Goal: Task Accomplishment & Management: Manage account settings

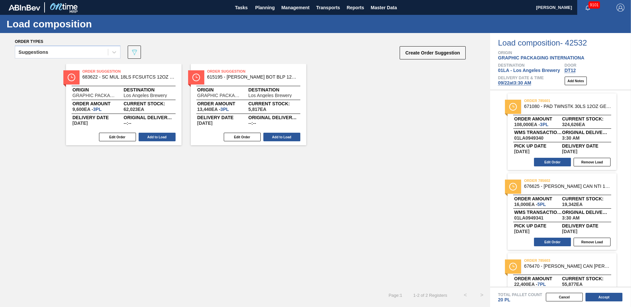
click at [373, 174] on div "Order Suggestion 683622 - SC MUL 18LS FCSUITCS 12OZ SLEEK AQUEOUS Origin GRAPHI…" at bounding box center [245, 175] width 490 height 223
click at [425, 51] on button "Create Order Suggestion" at bounding box center [432, 52] width 66 height 13
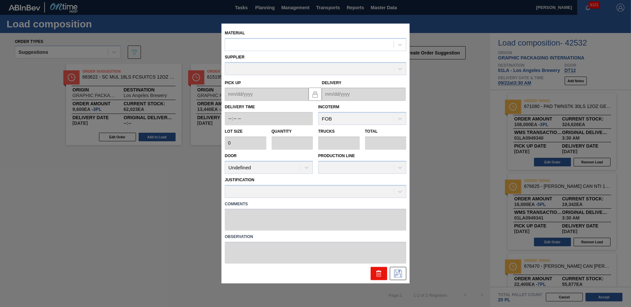
click at [375, 273] on icon at bounding box center [379, 273] width 8 height 8
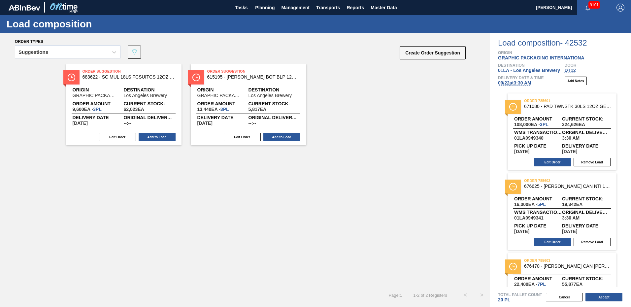
drag, startPoint x: 612, startPoint y: 298, endPoint x: 555, endPoint y: 281, distance: 59.2
click at [610, 298] on button "Accept" at bounding box center [603, 297] width 37 height 9
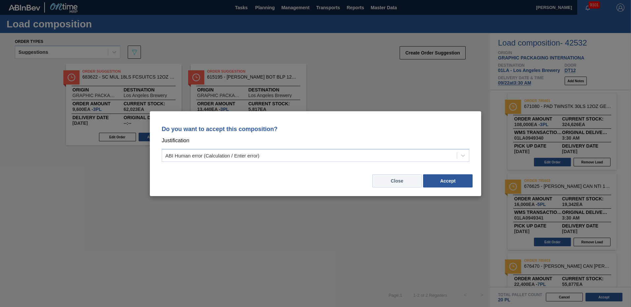
click at [392, 180] on button "Close" at bounding box center [396, 180] width 49 height 13
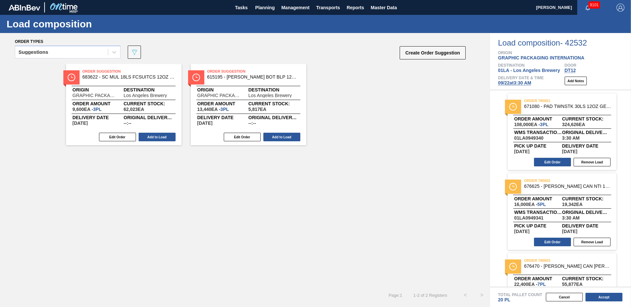
click at [407, 161] on div "Order Suggestion 683622 - SC MUL 18LS FCSUITCS 12OZ SLEEK AQUEOUS Origin GRAPHI…" at bounding box center [245, 175] width 490 height 223
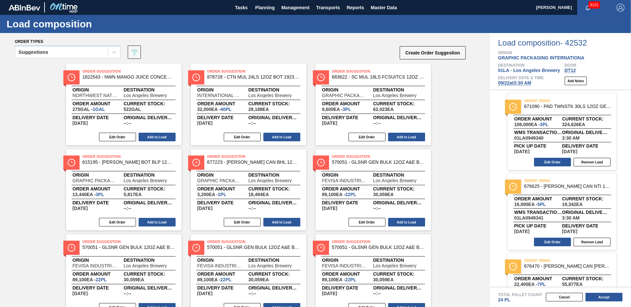
drag, startPoint x: 452, startPoint y: 136, endPoint x: 442, endPoint y: 108, distance: 29.5
click at [440, 50] on button "Create Order Suggestion" at bounding box center [432, 52] width 66 height 13
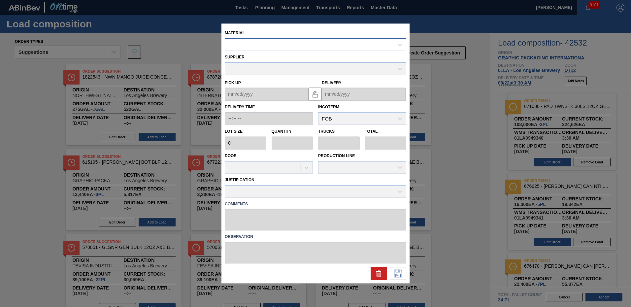
click at [263, 47] on div at bounding box center [309, 45] width 169 height 10
click at [299, 59] on div "No options" at bounding box center [315, 60] width 181 height 11
type input "677099"
click at [378, 270] on icon at bounding box center [379, 273] width 8 height 8
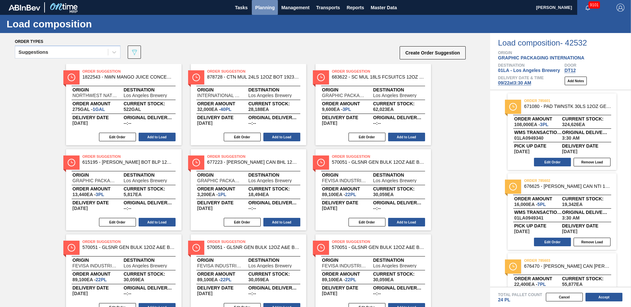
click at [269, 5] on span "Planning" at bounding box center [264, 8] width 19 height 8
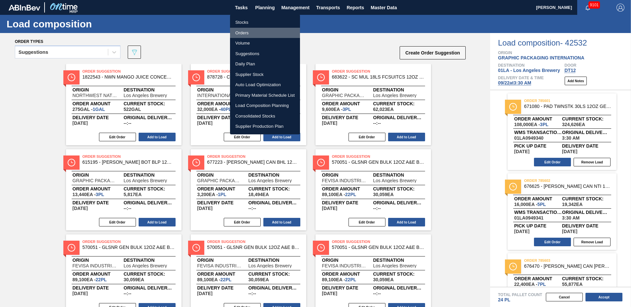
click at [247, 33] on li "Orders" at bounding box center [265, 33] width 70 height 11
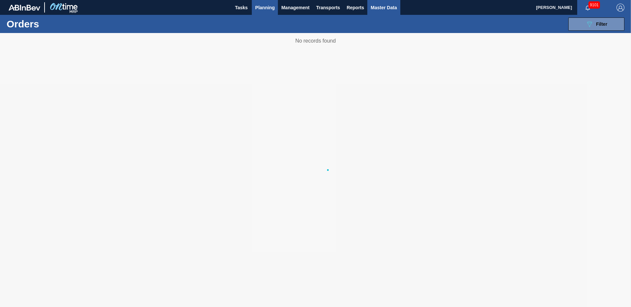
click at [384, 8] on span "Master Data" at bounding box center [383, 8] width 26 height 8
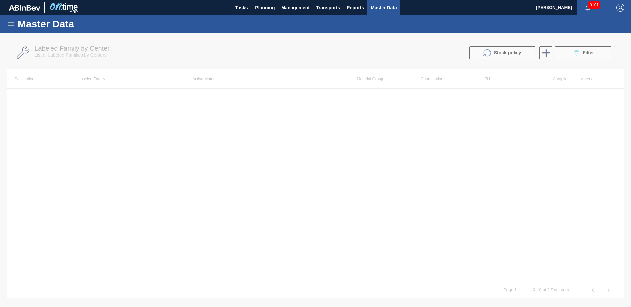
click at [589, 54] on div at bounding box center [315, 170] width 631 height 274
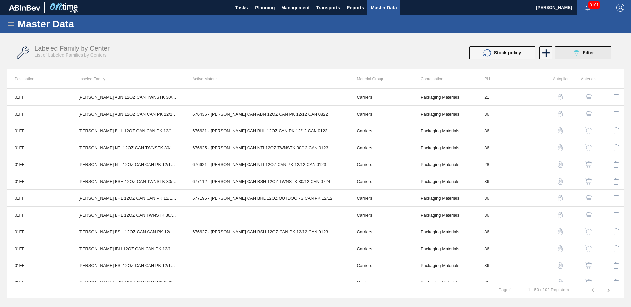
click at [586, 52] on span "Filter" at bounding box center [587, 52] width 11 height 5
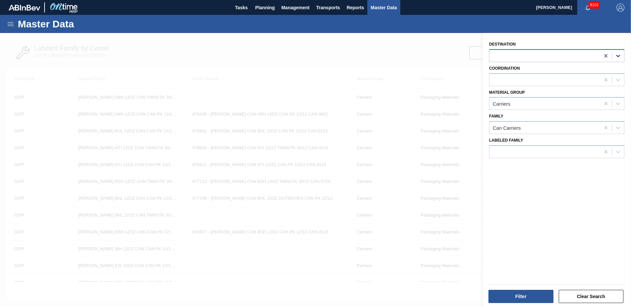
drag, startPoint x: 606, startPoint y: 57, endPoint x: 615, endPoint y: 55, distance: 8.7
click at [606, 57] on icon at bounding box center [605, 55] width 7 height 7
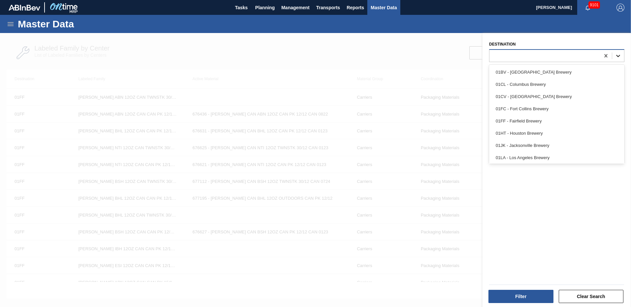
click at [619, 55] on icon at bounding box center [617, 55] width 7 height 7
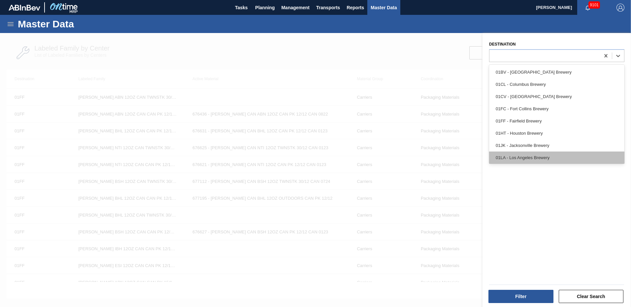
click at [522, 159] on div "01LA - Los Angeles Brewery" at bounding box center [556, 157] width 135 height 12
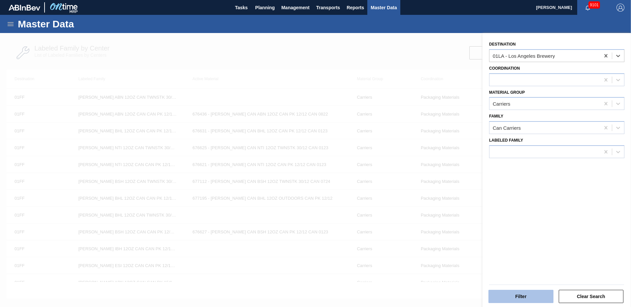
click at [521, 298] on button "Filter" at bounding box center [520, 296] width 65 height 13
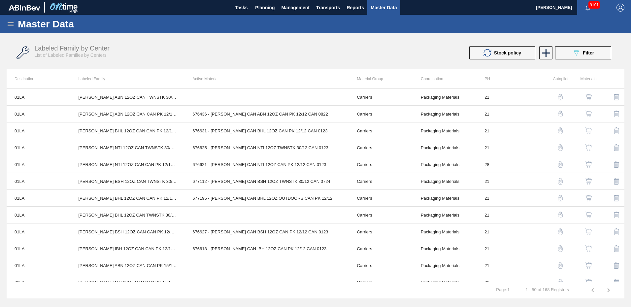
click at [275, 52] on div "Labeled Family by Center List of Labeled Families by Centers" at bounding box center [180, 52] width 292 height 14
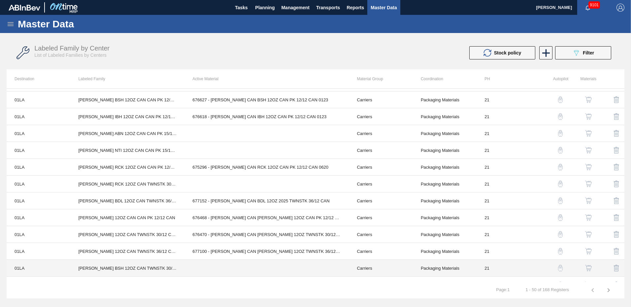
scroll to position [198, 0]
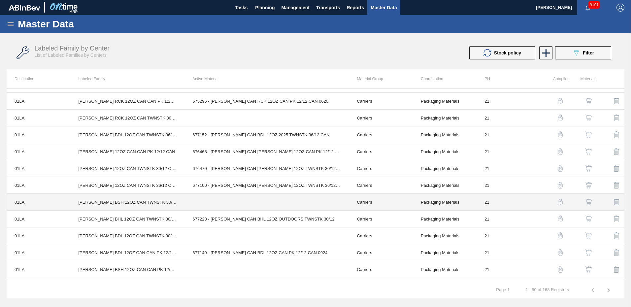
click at [438, 201] on td "Packaging Materials" at bounding box center [445, 202] width 64 height 17
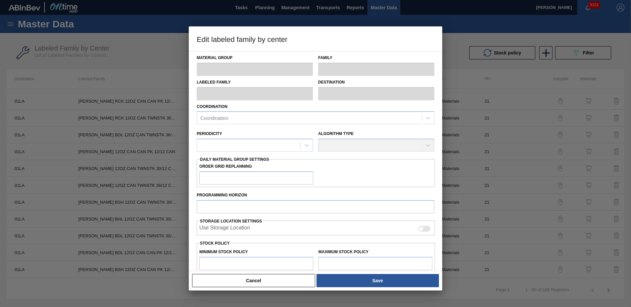
type input "Carriers"
type input "Can Carriers"
type input "[PERSON_NAME] BSH 12OZ CAN TWNSTK 30/12 CAN CAN OUTDOORS PROMO"
type input "01LA - Los Angeles Brewery"
type input "21"
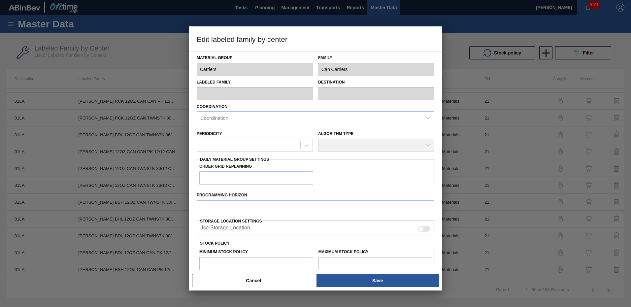
type input "0"
type input "200,000"
type input "0"
checkbox input "true"
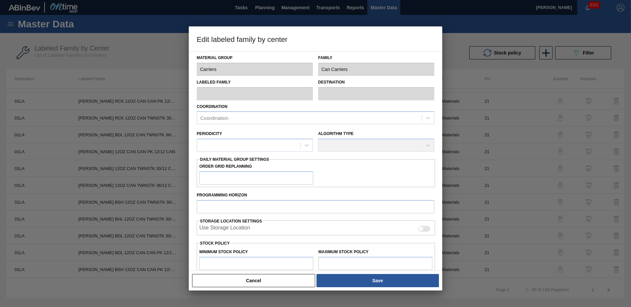
checkbox input "true"
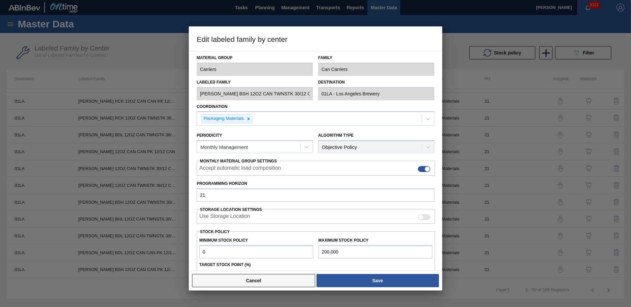
click at [257, 279] on button "Cancel" at bounding box center [253, 280] width 123 height 13
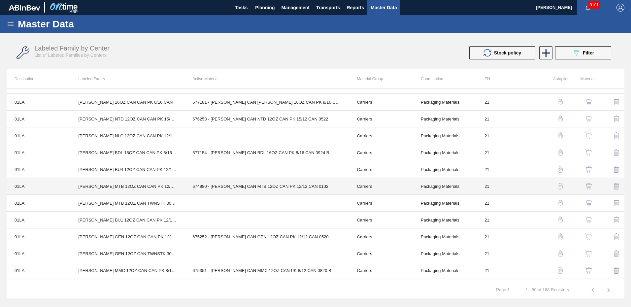
scroll to position [615, 0]
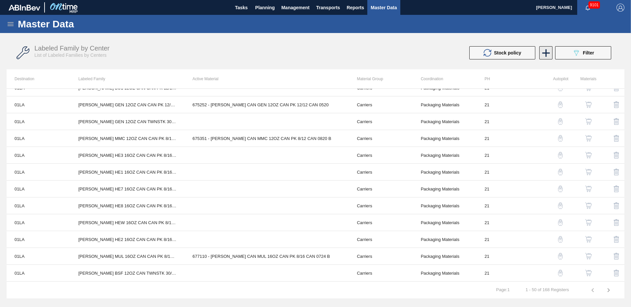
click at [543, 53] on icon at bounding box center [545, 53] width 13 height 13
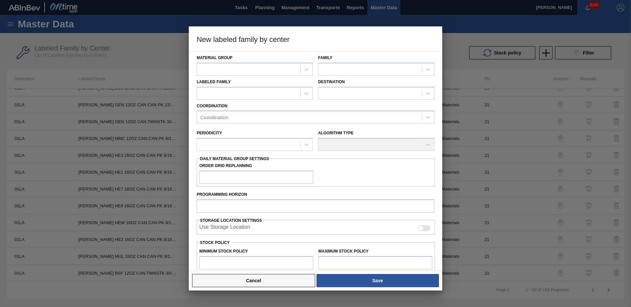
click at [267, 282] on button "Cancel" at bounding box center [253, 280] width 123 height 13
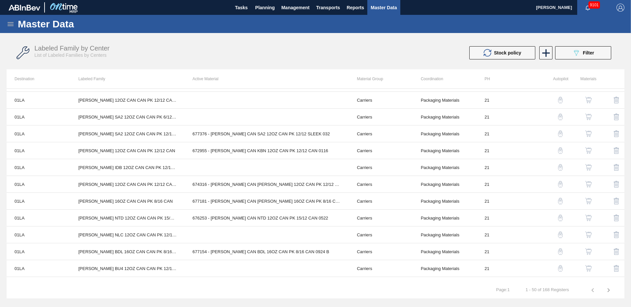
scroll to position [252, 0]
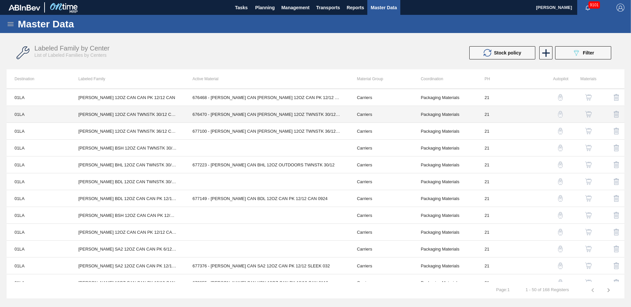
click at [228, 115] on td "676470 - [PERSON_NAME] CAN [PERSON_NAME] 12OZ TWNSTK 30/12 CAN 0922" at bounding box center [266, 114] width 164 height 17
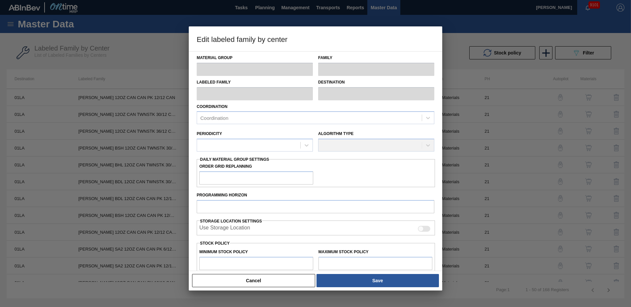
type input "Carriers"
type input "Can Carriers"
type input "[PERSON_NAME] 12OZ CAN TWNSTK 30/12 CAN"
type input "01LA - Los Angeles Brewery"
type input "21"
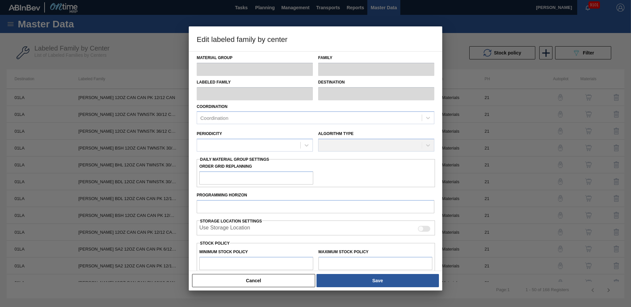
type input "0"
type input "136,112"
type input "0"
checkbox input "true"
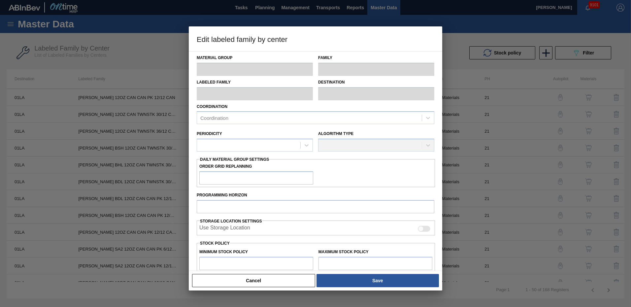
checkbox input "true"
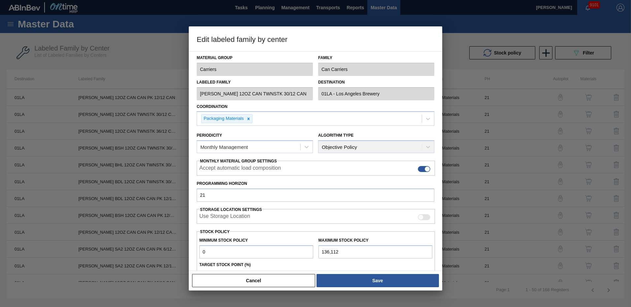
drag, startPoint x: 276, startPoint y: 284, endPoint x: 340, endPoint y: 167, distance: 133.3
click at [276, 282] on button "Cancel" at bounding box center [253, 280] width 123 height 13
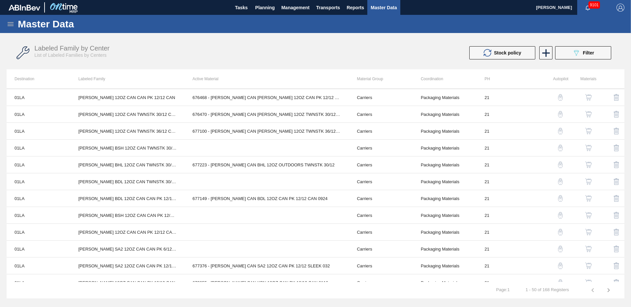
click at [304, 39] on div "Labeled Family by Center List of Labeled Families by Centers Stock policy 089F7…" at bounding box center [315, 52] width 617 height 33
click at [273, 6] on span "Planning" at bounding box center [264, 8] width 19 height 8
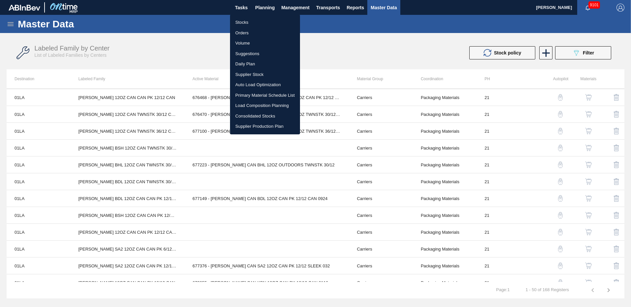
click at [253, 53] on li "Suggestions" at bounding box center [265, 53] width 70 height 11
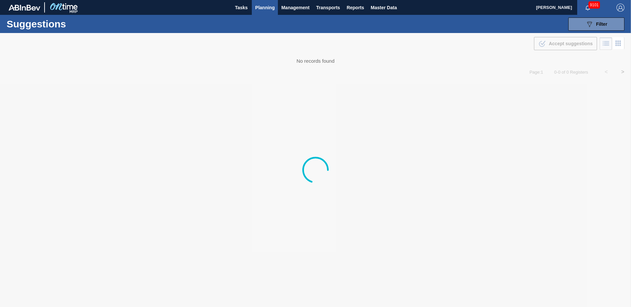
type from "09/01/2025"
type to "10/03/2025"
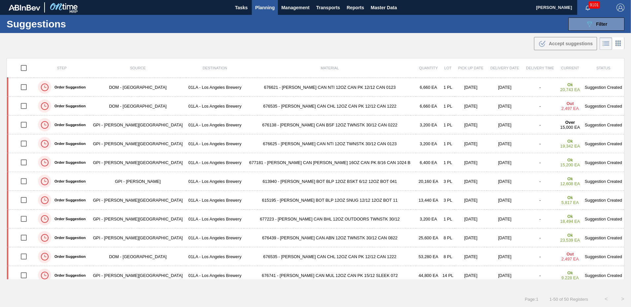
click at [381, 44] on div ".b{fill:var(--color-action-default)} Accept suggestions" at bounding box center [315, 42] width 631 height 18
click at [267, 6] on span "Planning" at bounding box center [264, 8] width 19 height 8
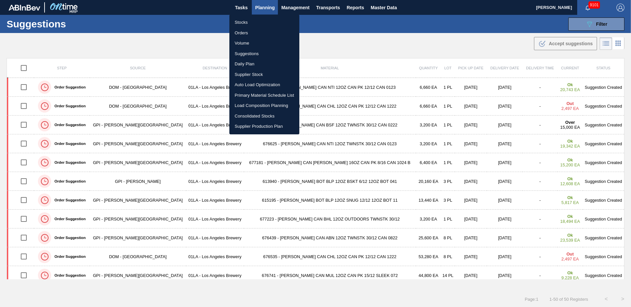
click at [249, 103] on li "Load Composition Planning" at bounding box center [264, 105] width 70 height 11
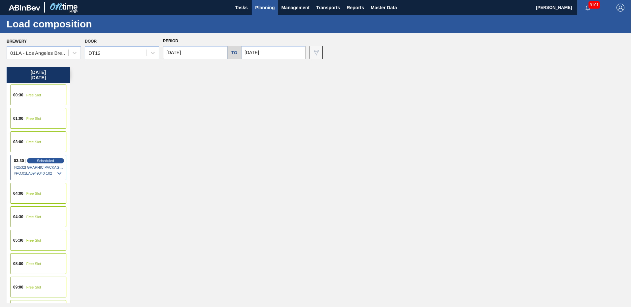
click at [33, 118] on span "Free Slot" at bounding box center [33, 118] width 15 height 4
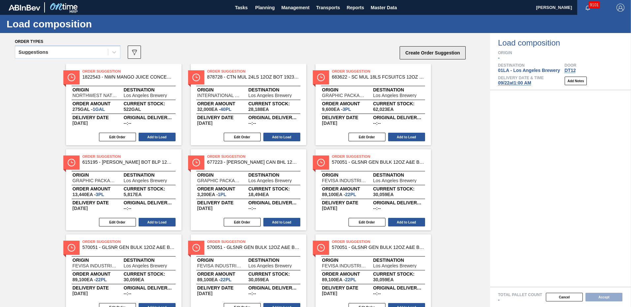
click at [425, 50] on button "Create Order Suggestion" at bounding box center [432, 52] width 66 height 13
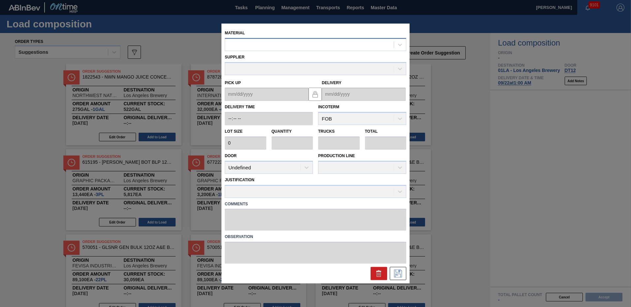
click at [275, 40] on div at bounding box center [309, 45] width 169 height 10
type input "676470"
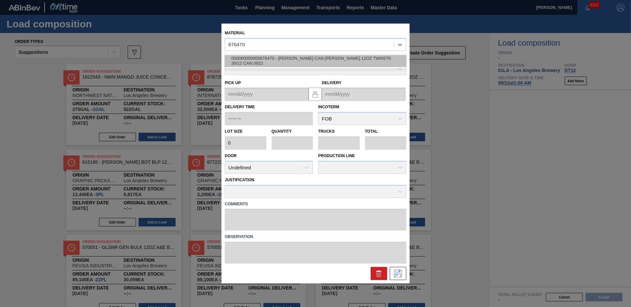
click at [351, 59] on div "000000000000676470 - CARR CAN BUD 12OZ TWNSTK 30/12 CAN 0922" at bounding box center [315, 61] width 181 height 12
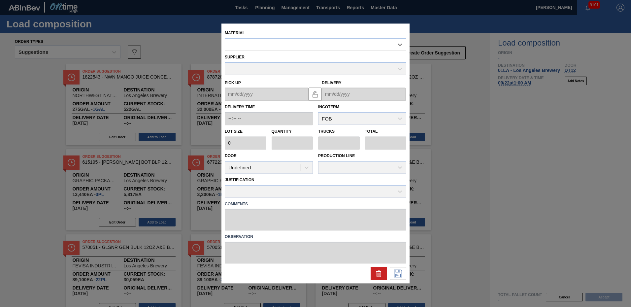
type input "3,200"
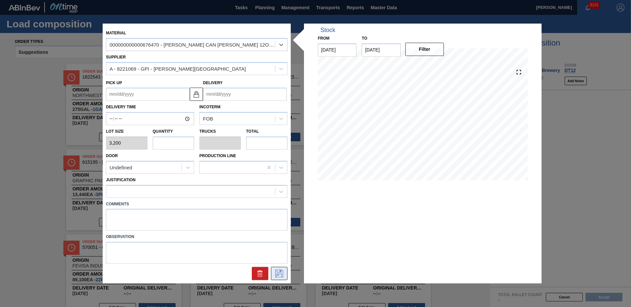
click at [281, 274] on icon at bounding box center [279, 273] width 8 height 8
click at [156, 142] on input "text" at bounding box center [174, 142] width 42 height 13
type input "1"
type input "0.038"
type input "3,200"
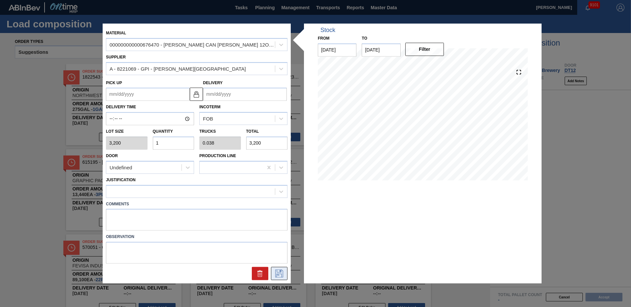
type input "1"
click at [276, 273] on icon at bounding box center [279, 273] width 11 height 8
click at [229, 94] on input "Delivery" at bounding box center [245, 94] width 84 height 13
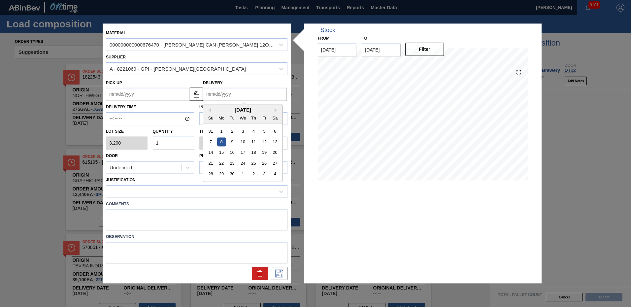
type input "9"
type up "08/28/2025"
type input "9/"
type up "08/28/2001"
type input "9/2"
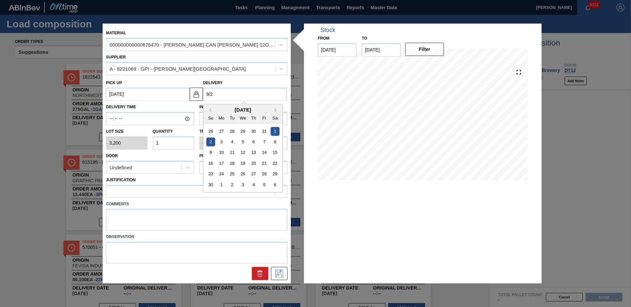
type up "08/29/2001"
type input "9/22"
type up "09/18/2025"
type input "9/22/"
type up "09/18/2001"
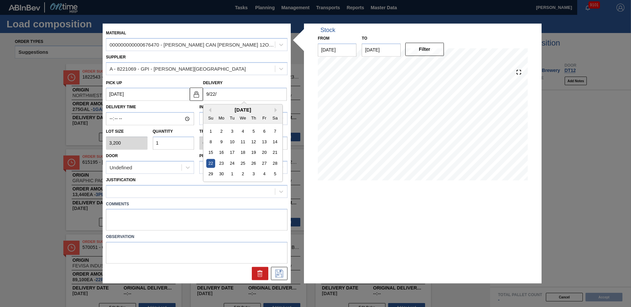
type input "9/22/2"
type up "09/18/2002"
type input "9/22/25"
type up "09/18/2025"
type input "09/22/2025"
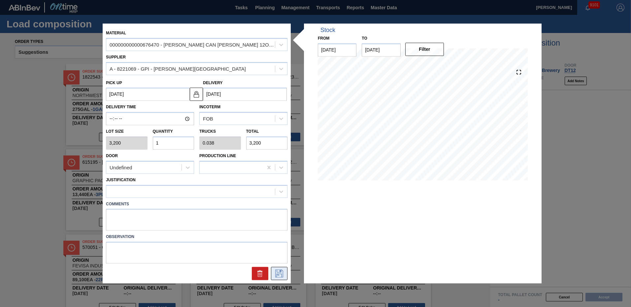
click at [281, 271] on icon at bounding box center [279, 273] width 8 height 8
click at [281, 274] on icon at bounding box center [279, 273] width 11 height 8
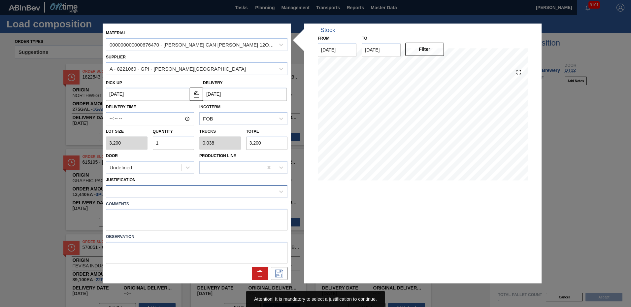
click at [131, 189] on div at bounding box center [190, 191] width 169 height 10
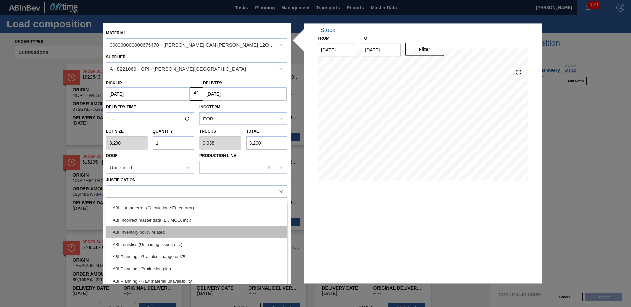
click at [163, 227] on div "ABI Inventory policy related" at bounding box center [196, 232] width 181 height 12
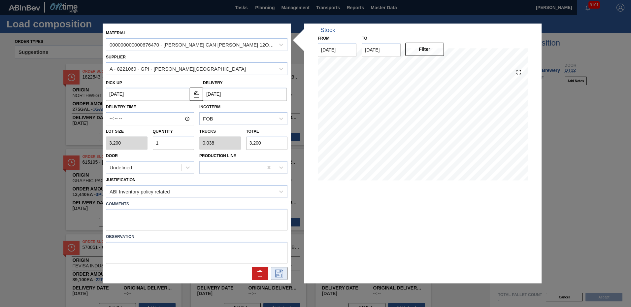
click at [279, 274] on icon at bounding box center [279, 273] width 11 height 8
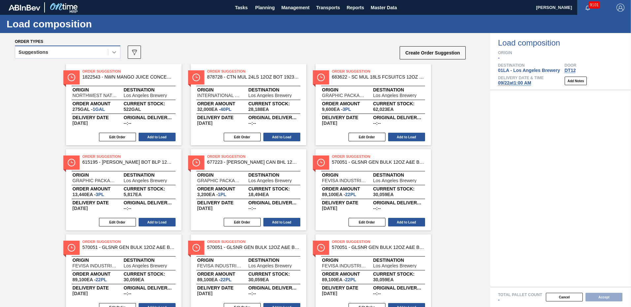
click at [115, 53] on icon at bounding box center [114, 52] width 7 height 7
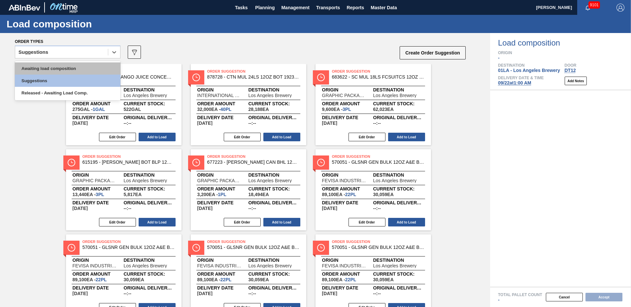
click at [83, 68] on div "Awaiting load composition" at bounding box center [68, 68] width 106 height 12
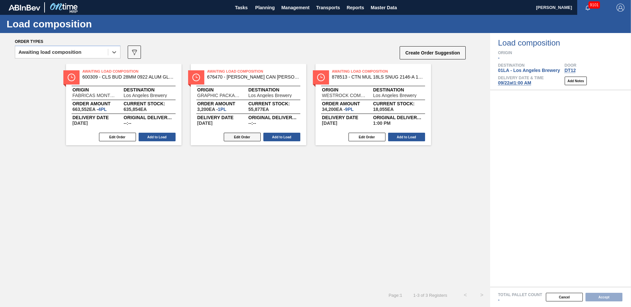
click at [243, 137] on button "Edit Order" at bounding box center [242, 137] width 37 height 9
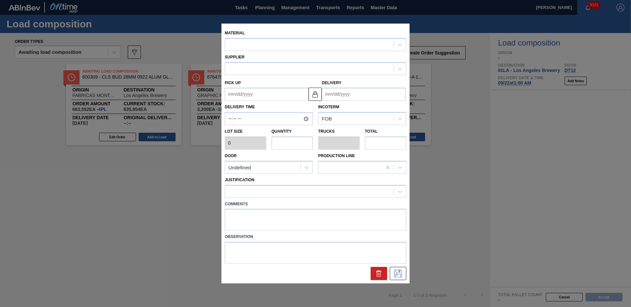
type input "3,200"
type input "1"
type input "0.038"
type input "3,200"
type up "09/18/2025"
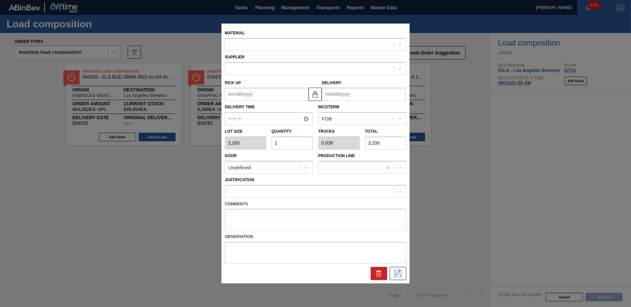
type input "09/22/2025"
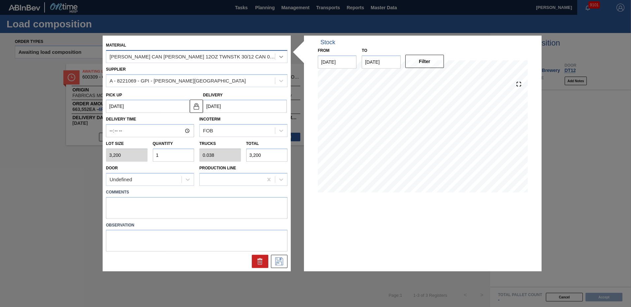
click at [281, 57] on icon at bounding box center [281, 57] width 4 height 2
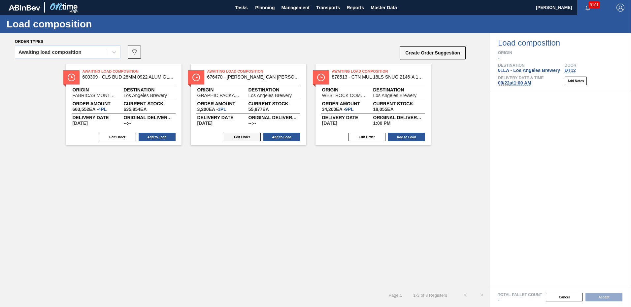
click at [242, 136] on button "Edit Order" at bounding box center [242, 137] width 37 height 9
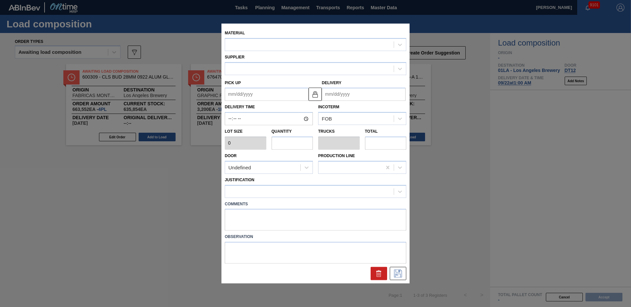
type input "3,200"
type input "1"
type input "0.038"
type input "3,200"
type up "09/18/2025"
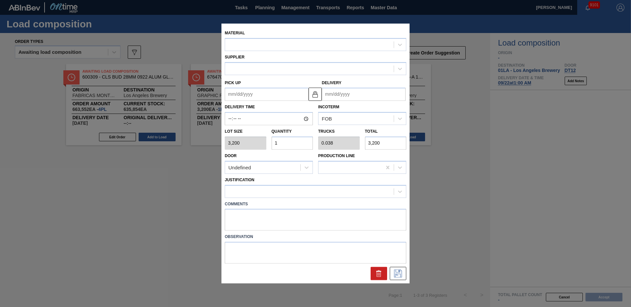
type input "09/22/2025"
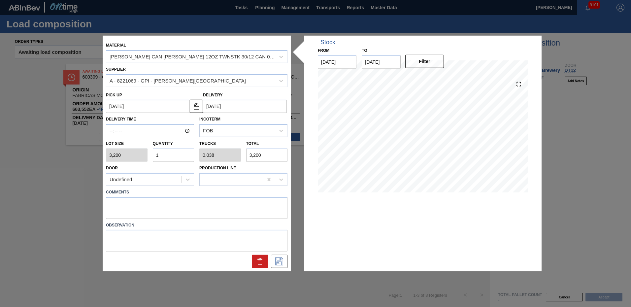
click at [262, 95] on div "Delivery 09/22/2025" at bounding box center [245, 101] width 84 height 23
click at [260, 260] on icon at bounding box center [260, 261] width 8 height 8
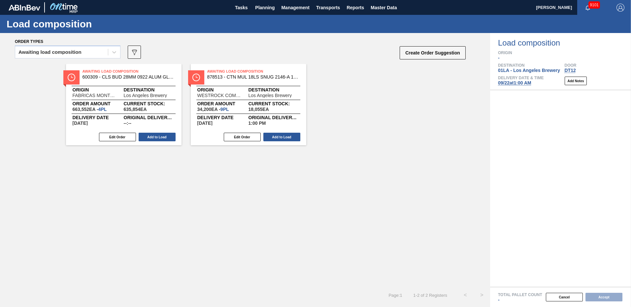
click at [249, 196] on div "Awaiting Load Composition 600309 - CLS BUD 28MM 0922 ALUM GLSBTL ALUM GEN T Ori…" at bounding box center [245, 175] width 490 height 223
click at [378, 139] on div "Awaiting Load Composition 600309 - CLS BUD 28MM 0922 ALUM GLSBTL ALUM GEN T Ori…" at bounding box center [245, 104] width 490 height 81
click at [112, 54] on icon at bounding box center [114, 52] width 7 height 7
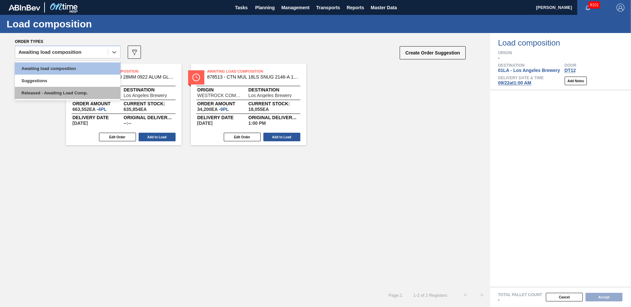
click at [49, 89] on div "Released - Awaiting Load Comp." at bounding box center [68, 93] width 106 height 12
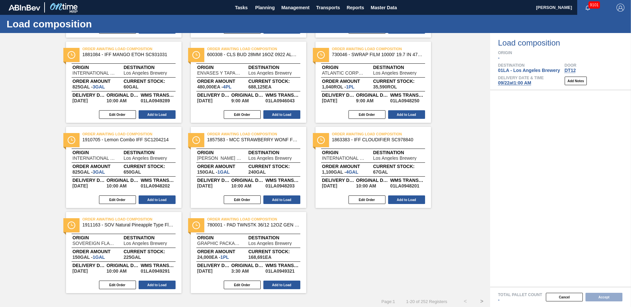
scroll to position [369, 0]
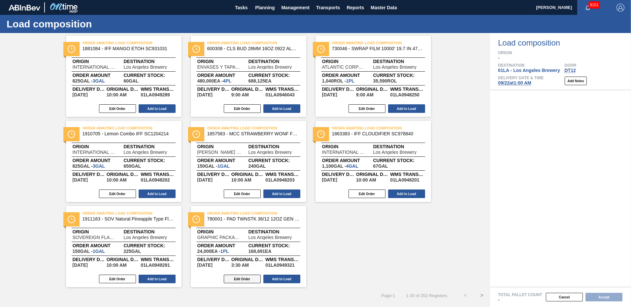
click at [235, 278] on button "Edit Order" at bounding box center [242, 278] width 37 height 9
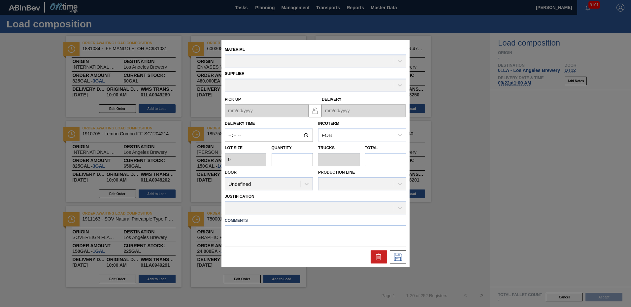
drag, startPoint x: 466, startPoint y: 235, endPoint x: 421, endPoint y: 242, distance: 46.0
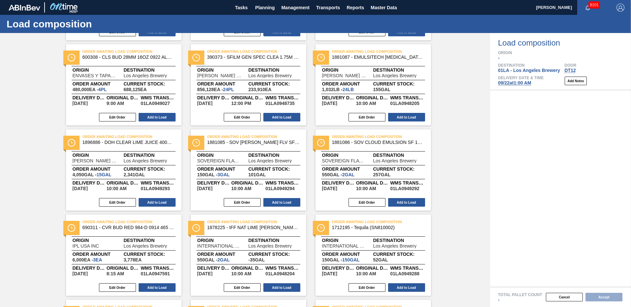
scroll to position [0, 0]
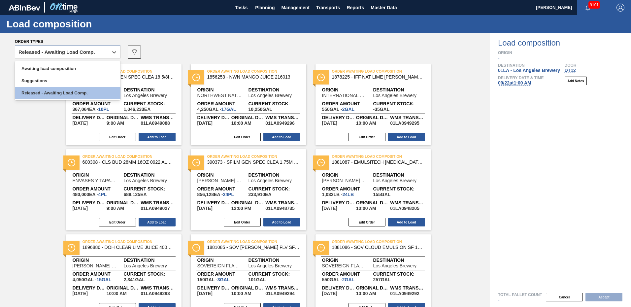
click at [108, 53] on span at bounding box center [108, 52] width 0 height 7
click at [68, 79] on div "Suggestions" at bounding box center [68, 81] width 106 height 12
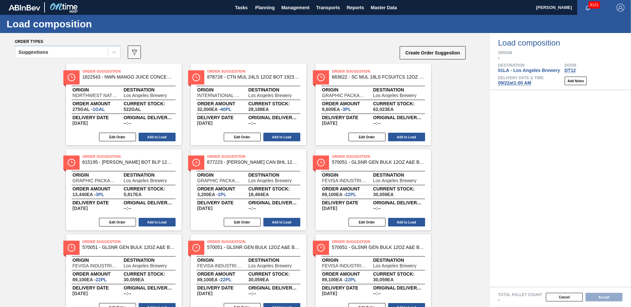
click at [349, 37] on div "Order types Suggestions 089F7B8B-B2A5-4AFE-B5C0-19BA573D28AC Create Order Sugge…" at bounding box center [245, 48] width 490 height 31
click at [356, 6] on span "Reports" at bounding box center [354, 8] width 17 height 8
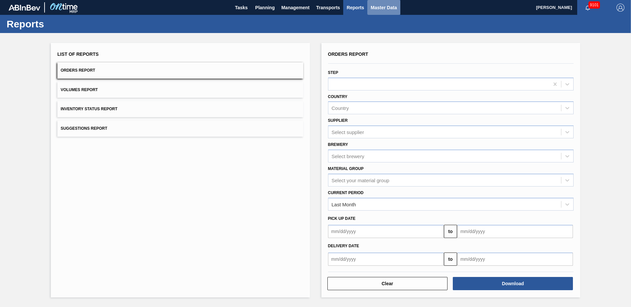
click at [377, 9] on span "Master Data" at bounding box center [383, 8] width 26 height 8
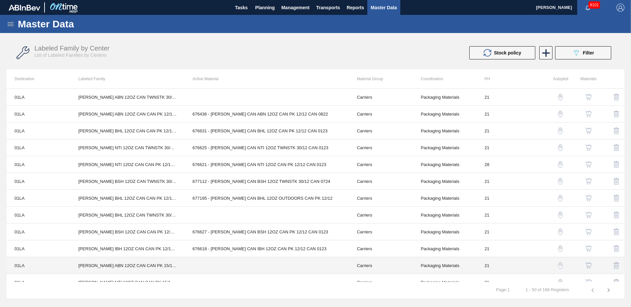
scroll to position [165, 0]
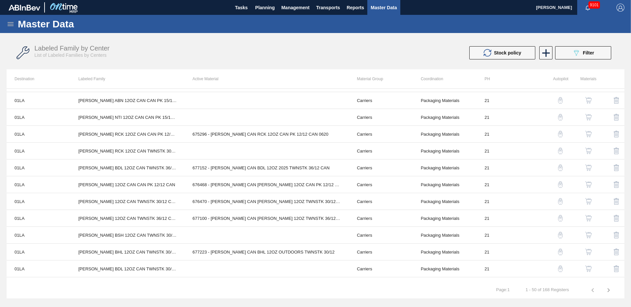
click at [605, 291] on icon "button" at bounding box center [608, 290] width 8 height 8
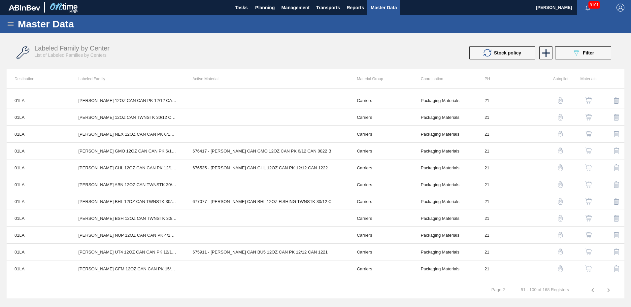
click at [607, 291] on icon "button" at bounding box center [608, 290] width 8 height 8
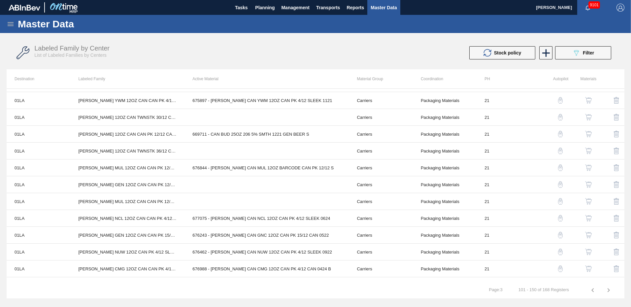
click at [611, 288] on icon "button" at bounding box center [608, 290] width 8 height 8
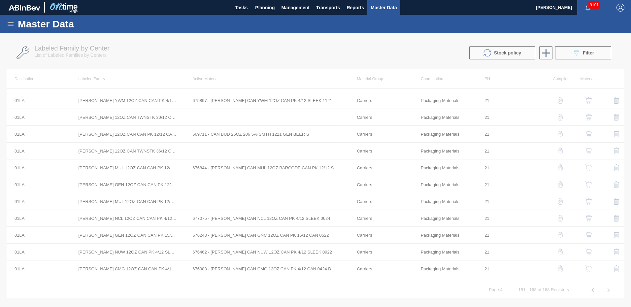
scroll to position [110, 0]
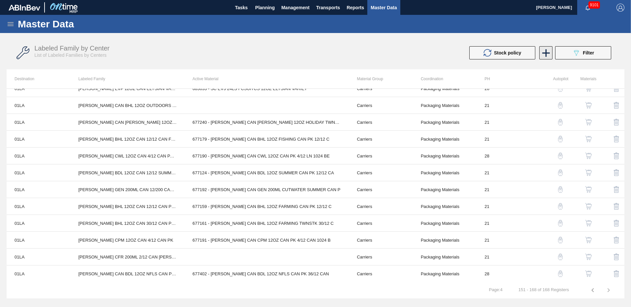
click at [545, 52] on icon at bounding box center [546, 53] width 8 height 8
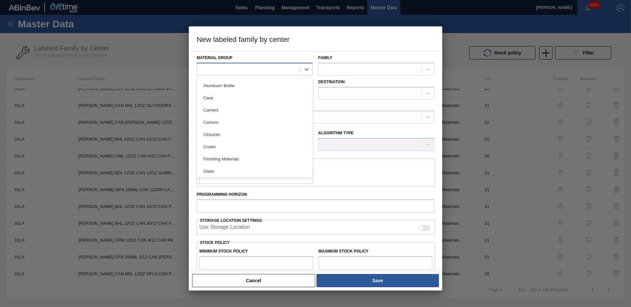
click at [261, 65] on div at bounding box center [248, 69] width 103 height 10
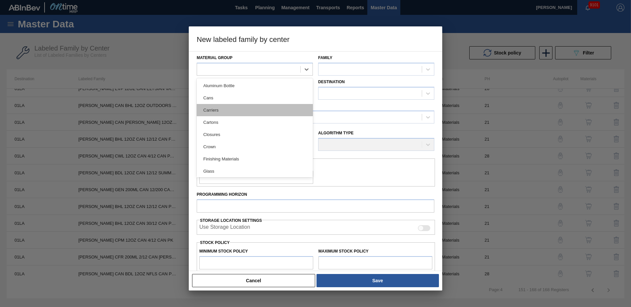
click at [230, 109] on div "Carriers" at bounding box center [255, 110] width 116 height 12
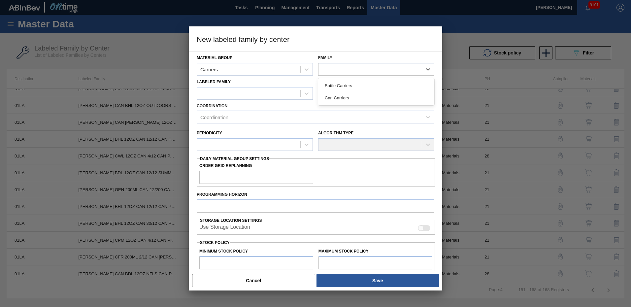
click at [385, 69] on div at bounding box center [369, 69] width 103 height 10
click at [346, 95] on div "Can Carriers" at bounding box center [376, 98] width 116 height 12
click at [305, 93] on icon at bounding box center [306, 93] width 4 height 2
click at [277, 125] on div "Periodicity Algorithm Type" at bounding box center [315, 138] width 243 height 31
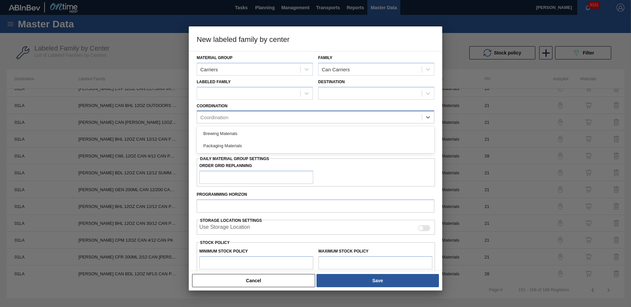
click at [268, 120] on div "Coordination" at bounding box center [309, 117] width 225 height 10
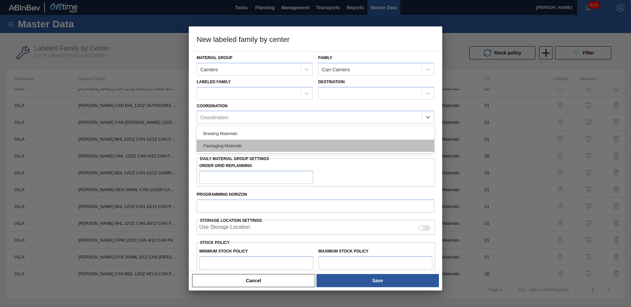
click at [237, 142] on div "Packaging Materials" at bounding box center [315, 146] width 237 height 12
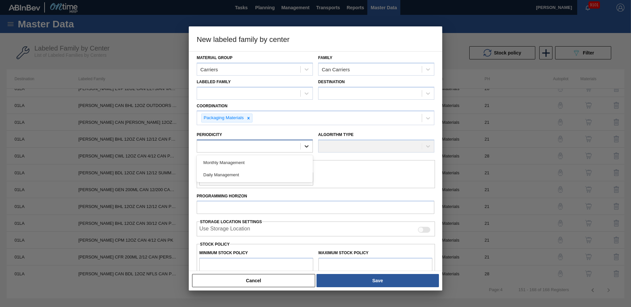
click at [307, 147] on icon at bounding box center [306, 146] width 7 height 7
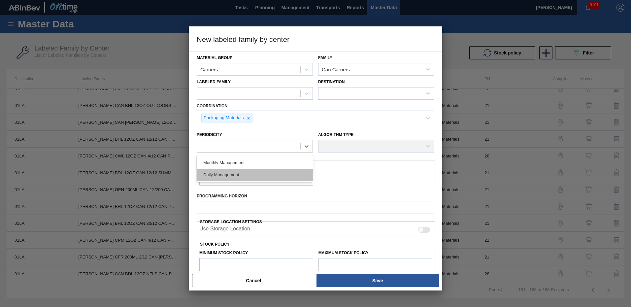
click at [237, 173] on div "Daily Management" at bounding box center [255, 175] width 116 height 12
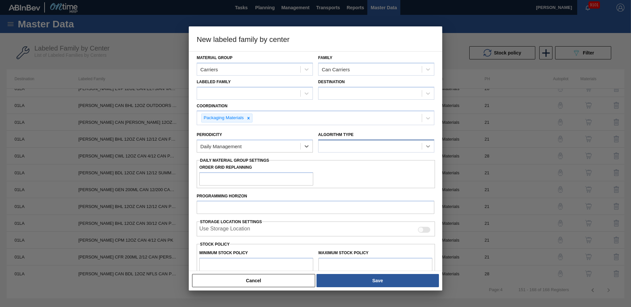
click at [427, 143] on icon at bounding box center [428, 146] width 7 height 7
click at [291, 196] on label "Programming Horizon" at bounding box center [315, 196] width 237 height 10
click at [291, 201] on input "Programming Horizon" at bounding box center [315, 207] width 237 height 13
click at [268, 211] on input "Programming Horizon" at bounding box center [315, 207] width 237 height 13
click at [195, 186] on div "Material Group Carriers Family Can Carriers Labeled Family Destination Coordina…" at bounding box center [315, 161] width 253 height 220
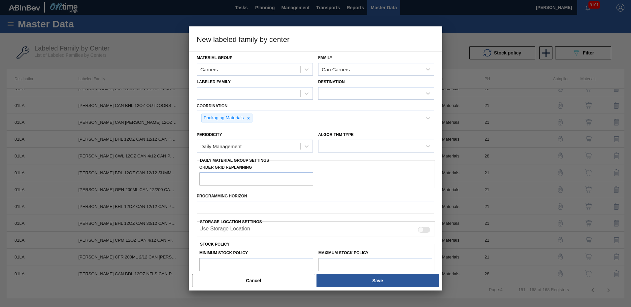
click at [237, 229] on label "Use Storage Location" at bounding box center [224, 230] width 51 height 8
click at [417, 233] on input "Use Storage Location" at bounding box center [417, 233] width 0 height 0
checkbox input "true"
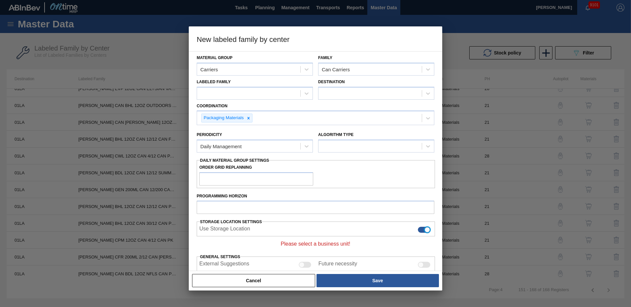
click at [299, 247] on div "Please select a business unit!" at bounding box center [315, 244] width 237 height 6
click at [434, 208] on div "Programming Horizon" at bounding box center [315, 202] width 243 height 23
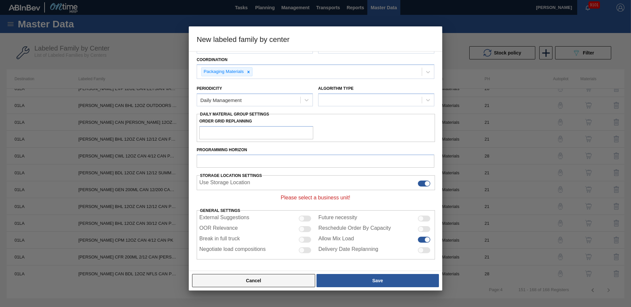
click at [269, 278] on button "Cancel" at bounding box center [253, 280] width 123 height 13
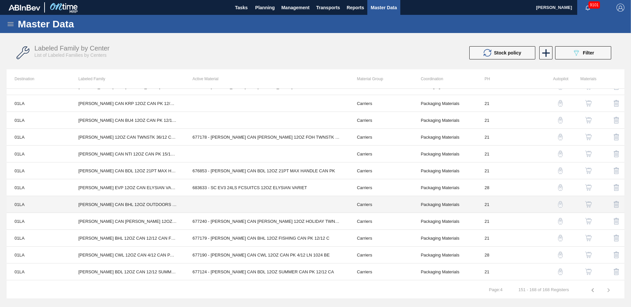
scroll to position [0, 0]
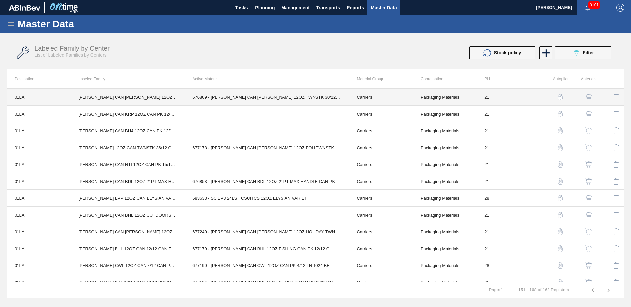
click at [149, 97] on td "CARR CAN BUD 12OZ TWNSTK 30/12 CAN 0923" at bounding box center [127, 97] width 114 height 17
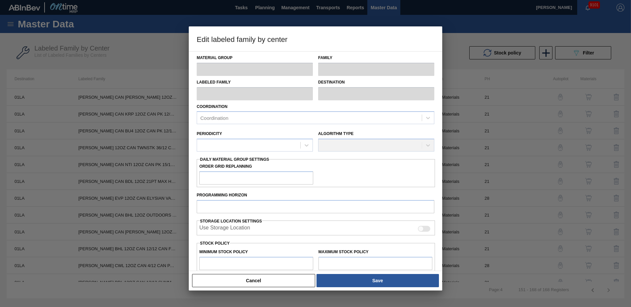
type input "Carriers"
type input "Can Carriers"
type input "CARR CAN BUD 12OZ TWNSTK 30/12 CAN 0923"
type input "01LA - Los Angeles Brewery"
type input "21"
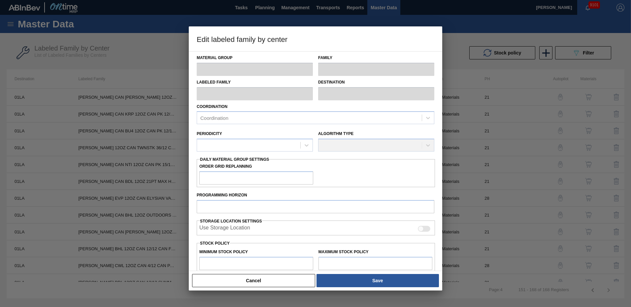
type input "0"
type input "100"
type input "0"
checkbox input "true"
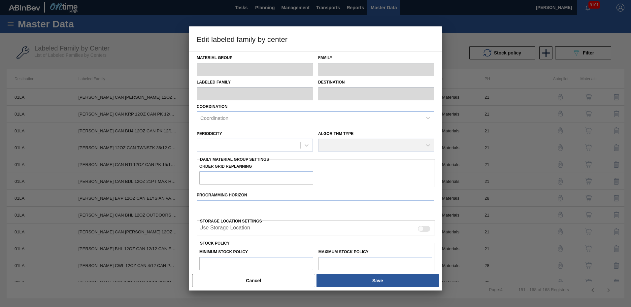
checkbox input "true"
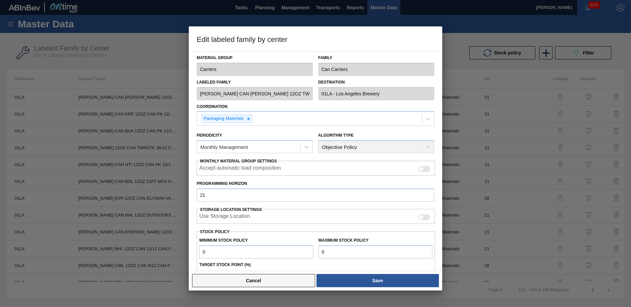
click at [274, 283] on button "Cancel" at bounding box center [253, 280] width 123 height 13
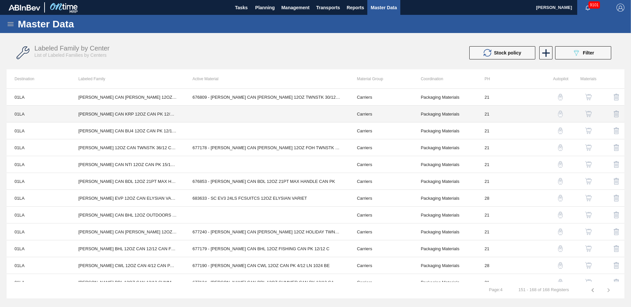
click at [209, 116] on td at bounding box center [266, 114] width 164 height 17
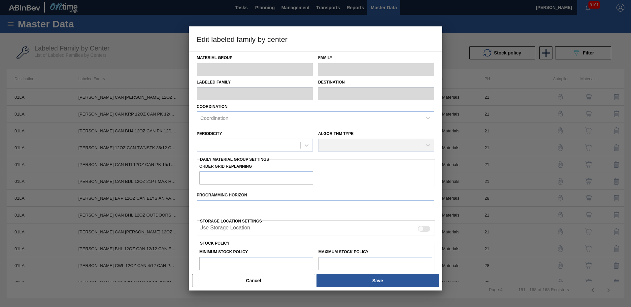
type input "Carriers"
type input "Can Carriers"
type input "CARR CAN KRP 12OZ CAN PK 12/12 CAN 0822"
type input "01LA - Los Angeles Brewery"
type input "21"
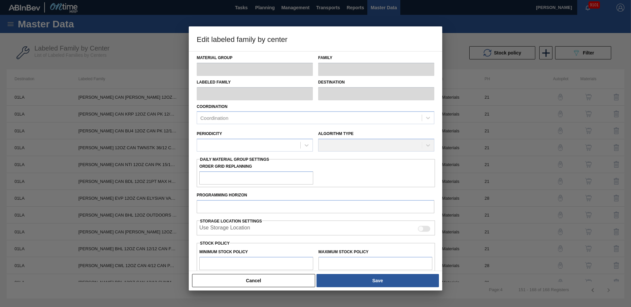
type input "0"
type input "200,000"
type input "0"
checkbox input "true"
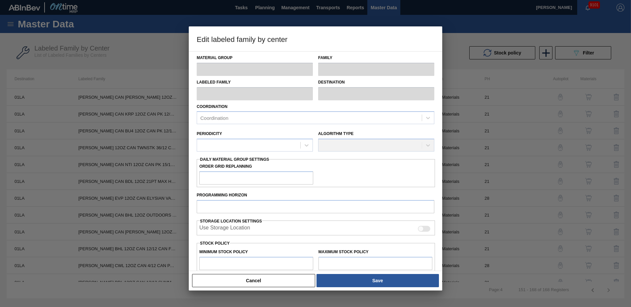
checkbox input "true"
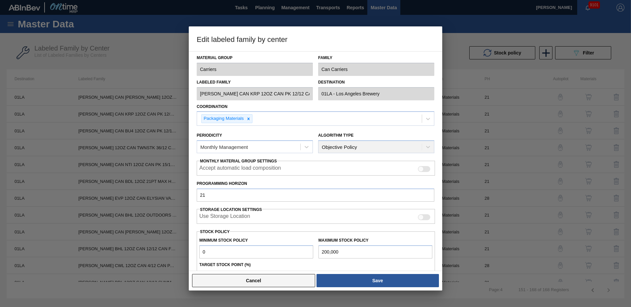
click at [276, 283] on button "Cancel" at bounding box center [253, 280] width 123 height 13
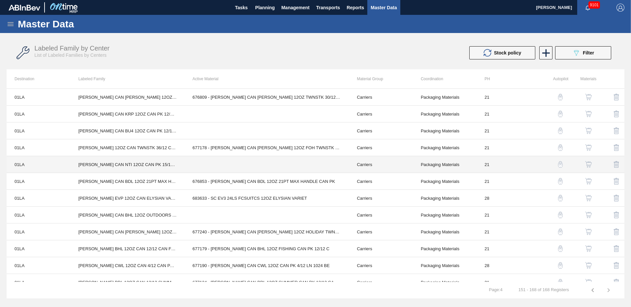
scroll to position [110, 0]
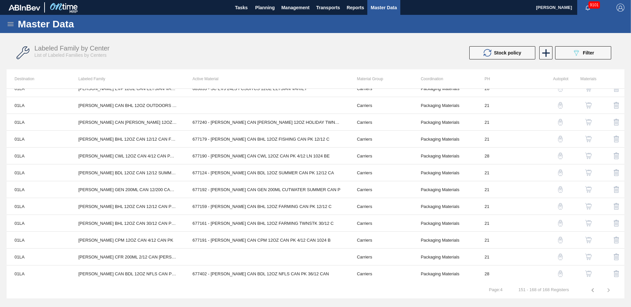
click at [12, 25] on icon at bounding box center [11, 24] width 8 height 8
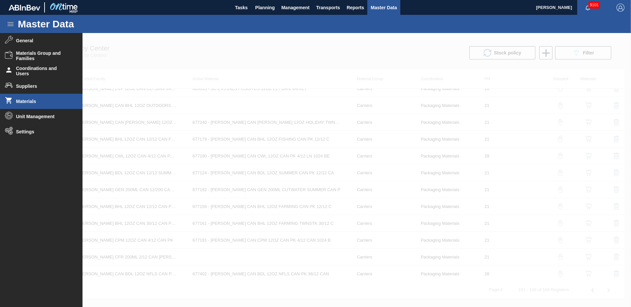
click at [29, 104] on li "Materials" at bounding box center [41, 101] width 82 height 15
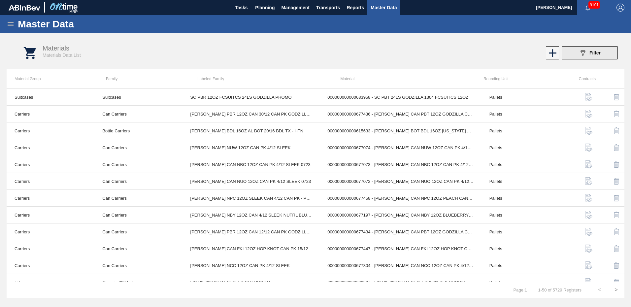
click at [591, 51] on span "Filter" at bounding box center [594, 52] width 11 height 5
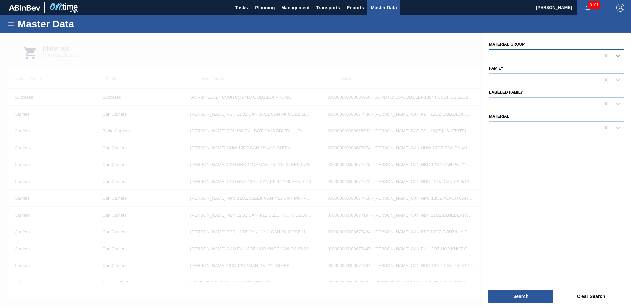
click at [619, 57] on icon at bounding box center [617, 55] width 7 height 7
click at [435, 54] on div at bounding box center [315, 186] width 631 height 307
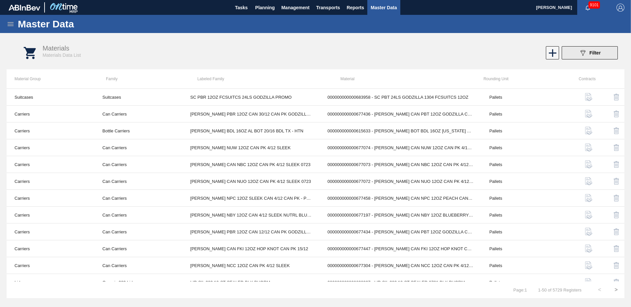
click at [599, 58] on button "089F7B8B-B2A5-4AFE-B5C0-19BA573D28AC Filter" at bounding box center [589, 52] width 56 height 13
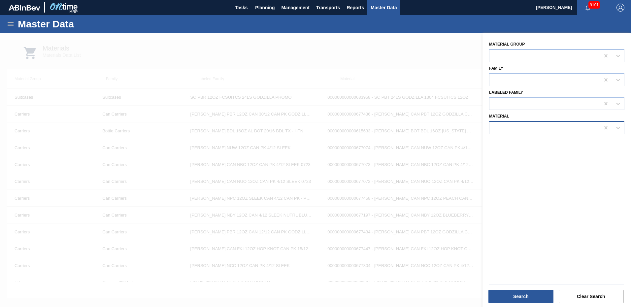
click at [582, 125] on div at bounding box center [544, 128] width 110 height 10
click at [564, 125] on div at bounding box center [544, 128] width 110 height 10
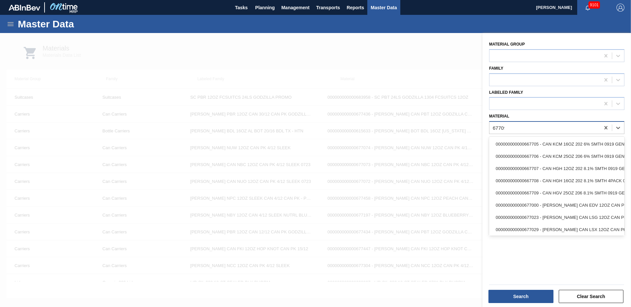
type input "677099"
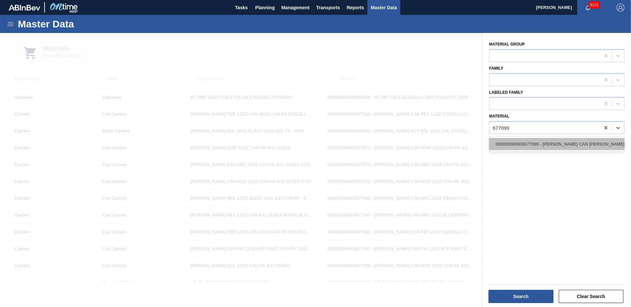
click at [542, 143] on div "000000000000677099 - CARR CAN BUD 12OZ TWNSTK 30/12 CAN 0724" at bounding box center [556, 144] width 135 height 12
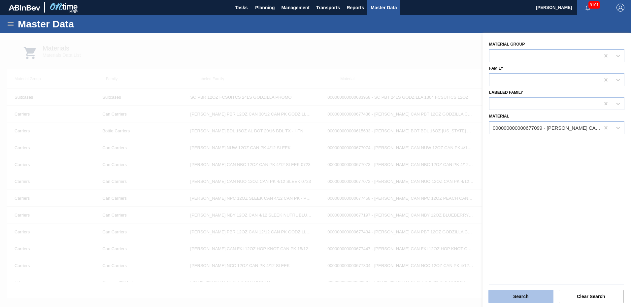
click at [532, 297] on button "Search" at bounding box center [520, 296] width 65 height 13
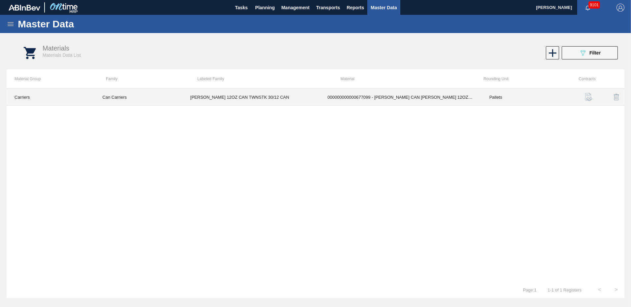
click at [255, 96] on td "[PERSON_NAME] 12OZ CAN TWNSTK 30/12 CAN" at bounding box center [250, 97] width 137 height 17
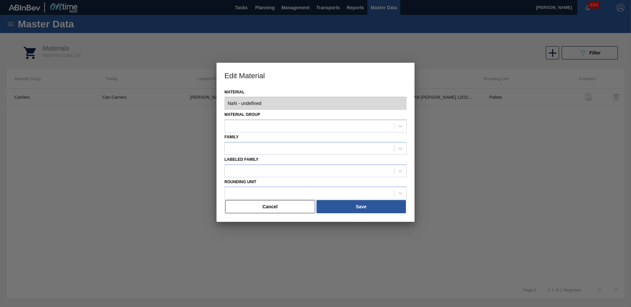
type input "677099 - 000000000000677099 - CARR CAN BUD 12OZ TWNSTK 30/12 CAN 0724"
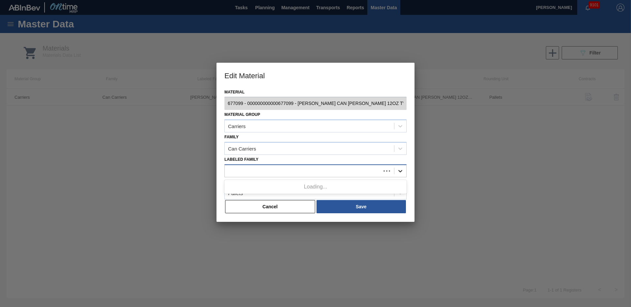
click at [399, 173] on icon at bounding box center [400, 171] width 7 height 7
click at [445, 152] on div at bounding box center [315, 153] width 631 height 307
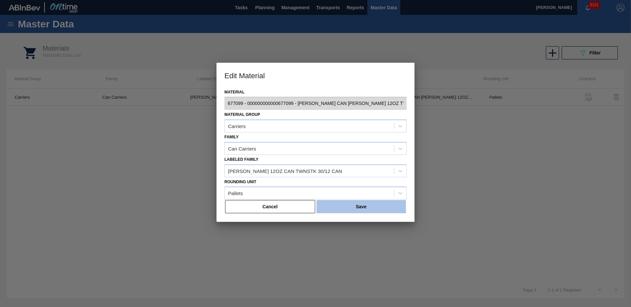
click at [357, 207] on button "Save" at bounding box center [360, 206] width 89 height 13
click at [350, 202] on button "Save" at bounding box center [360, 206] width 89 height 13
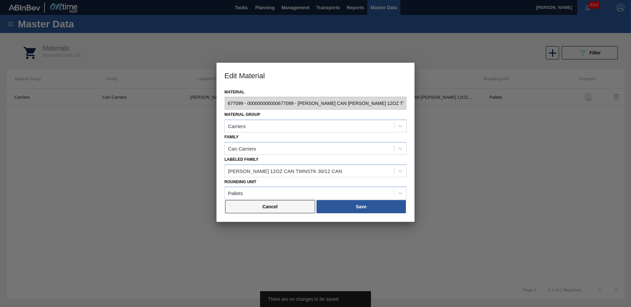
click at [280, 206] on button "Cancel" at bounding box center [270, 206] width 90 height 13
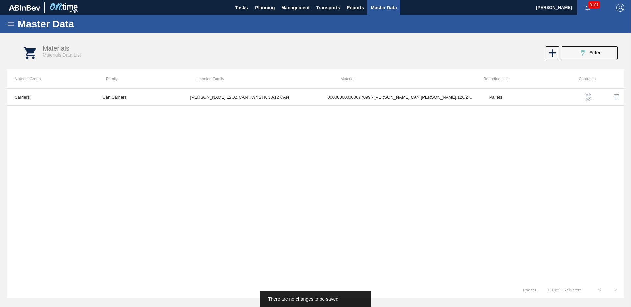
click at [283, 125] on div "Carriers Can Carriers CARR BUD 12OZ CAN TWNSTK 30/12 CAN 000000000000677099 - C…" at bounding box center [315, 184] width 617 height 193
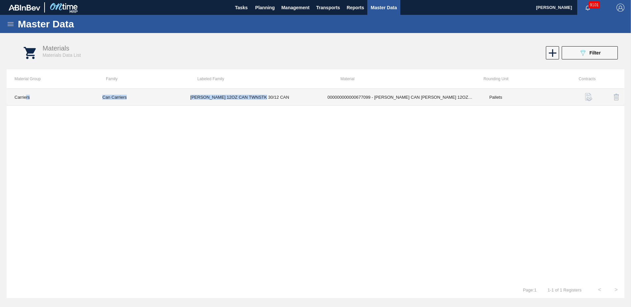
drag, startPoint x: 26, startPoint y: 100, endPoint x: 264, endPoint y: 97, distance: 237.8
click at [264, 97] on tr "Carriers Can Carriers CARR BUD 12OZ CAN TWNSTK 30/12 CAN 000000000000677099 - C…" at bounding box center [315, 97] width 617 height 17
drag, startPoint x: 264, startPoint y: 97, endPoint x: 232, endPoint y: 99, distance: 31.7
click at [232, 99] on td "[PERSON_NAME] 12OZ CAN TWNSTK 30/12 CAN" at bounding box center [250, 97] width 137 height 17
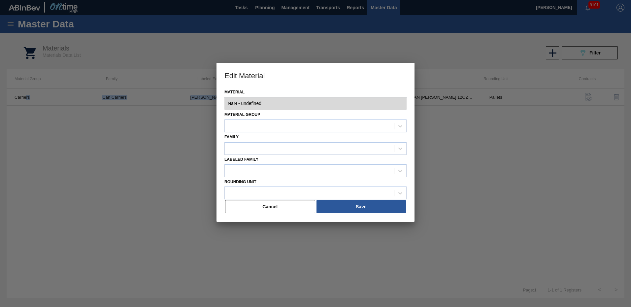
type input "677099 - 000000000000677099 - CARR CAN BUD 12OZ TWNSTK 30/12 CAN 0724"
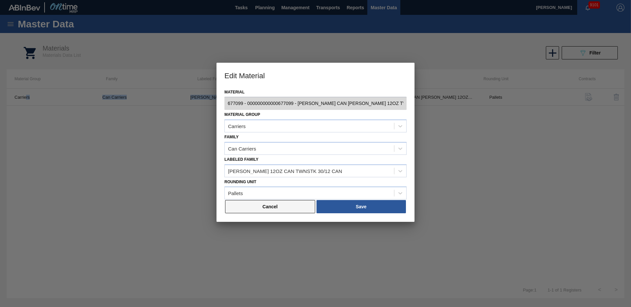
click at [275, 209] on button "Cancel" at bounding box center [270, 206] width 90 height 13
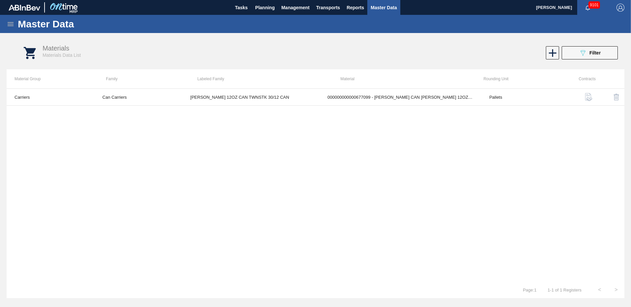
drag, startPoint x: 529, startPoint y: 174, endPoint x: 391, endPoint y: 154, distance: 140.0
click at [527, 175] on div "Carriers Can Carriers CARR BUD 12OZ CAN TWNSTK 30/12 CAN 000000000000677099 - C…" at bounding box center [315, 184] width 617 height 193
click at [10, 24] on icon at bounding box center [11, 24] width 6 height 4
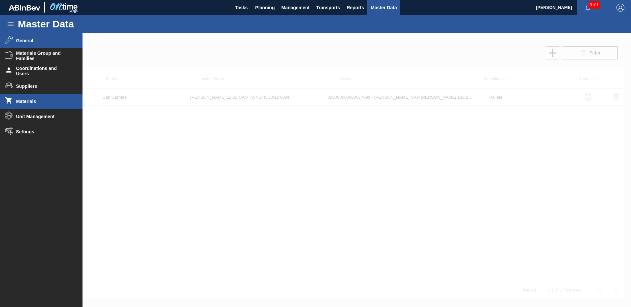
click at [30, 43] on span "General" at bounding box center [43, 40] width 54 height 5
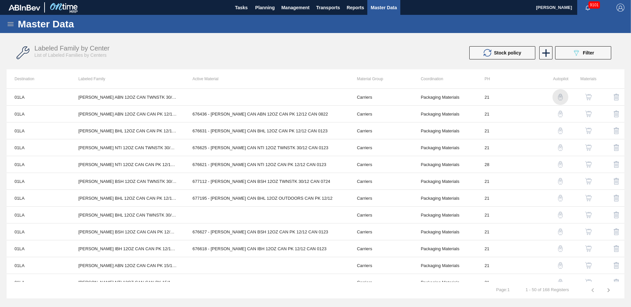
click at [559, 97] on img "button" at bounding box center [560, 97] width 7 height 7
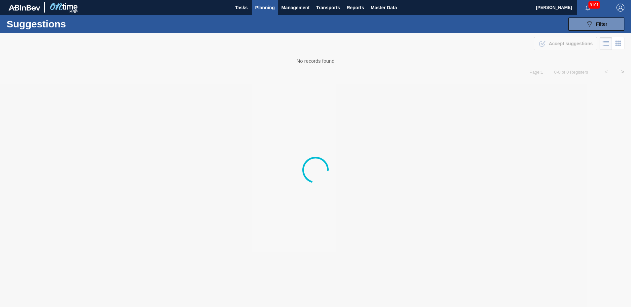
type from "[DATE]"
type to "[DATE]"
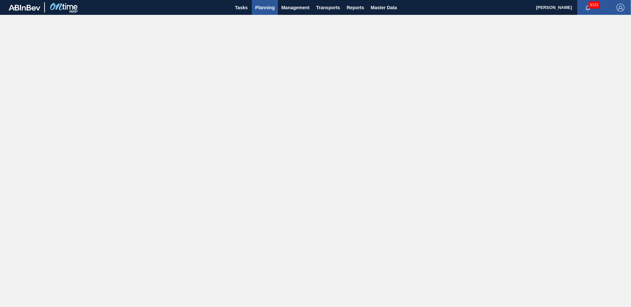
click at [266, 6] on span "Planning" at bounding box center [264, 8] width 19 height 8
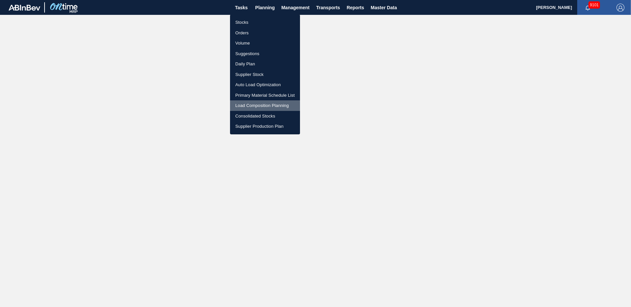
click at [261, 105] on li "Load Composition Planning" at bounding box center [265, 105] width 70 height 11
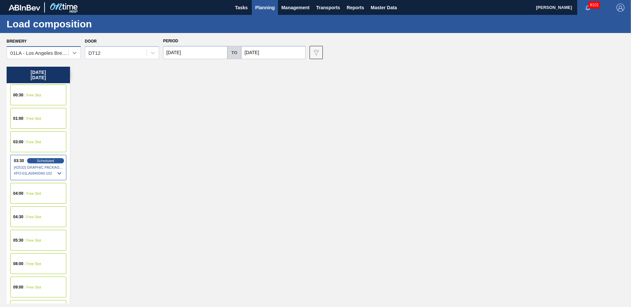
click at [75, 51] on icon at bounding box center [74, 52] width 7 height 7
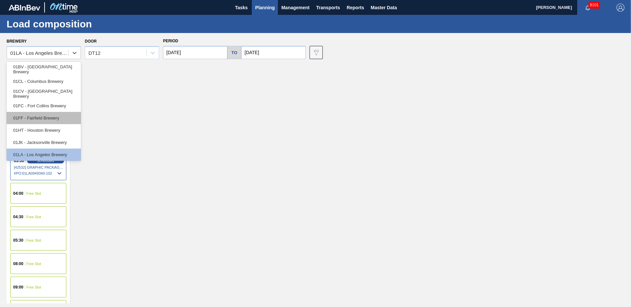
click at [50, 120] on div "01FF - Fairfield Brewery" at bounding box center [44, 118] width 74 height 12
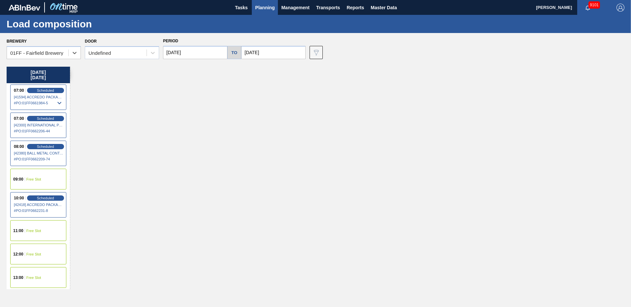
click at [32, 232] on span "Free Slot" at bounding box center [33, 231] width 15 height 4
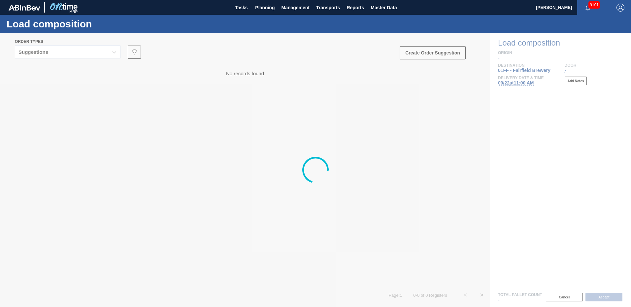
click at [424, 49] on div at bounding box center [315, 170] width 631 height 274
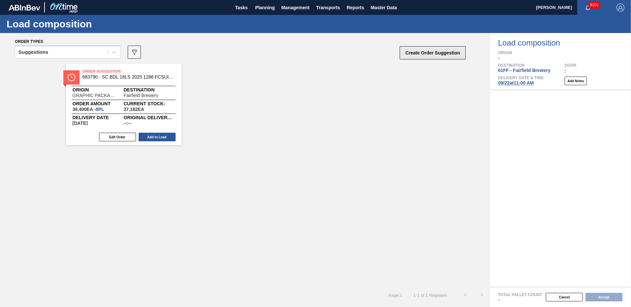
click at [424, 52] on button "Create Order Suggestion" at bounding box center [432, 52] width 66 height 13
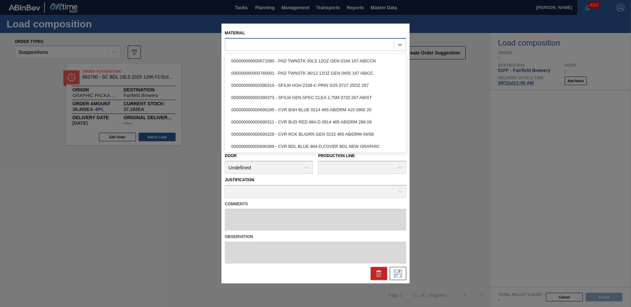
click at [300, 50] on div at bounding box center [315, 44] width 181 height 13
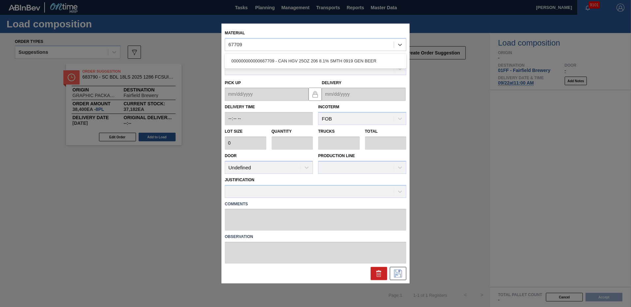
type input "67709"
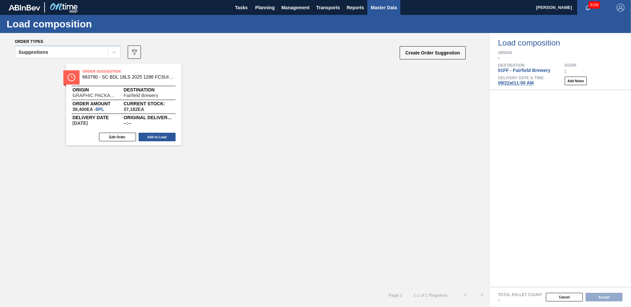
drag, startPoint x: 382, startPoint y: 7, endPoint x: 375, endPoint y: 7, distance: 6.6
click at [382, 7] on span "Master Data" at bounding box center [383, 8] width 26 height 8
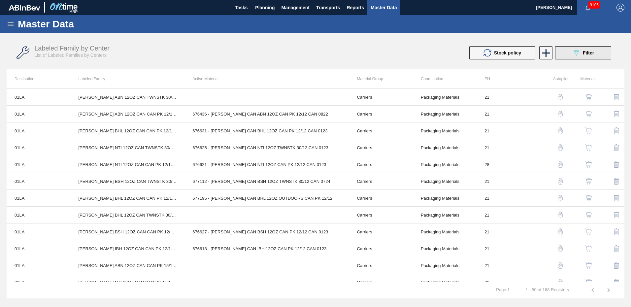
click at [595, 51] on button "089F7B8B-B2A5-4AFE-B5C0-19BA573D28AC Filter" at bounding box center [583, 52] width 56 height 13
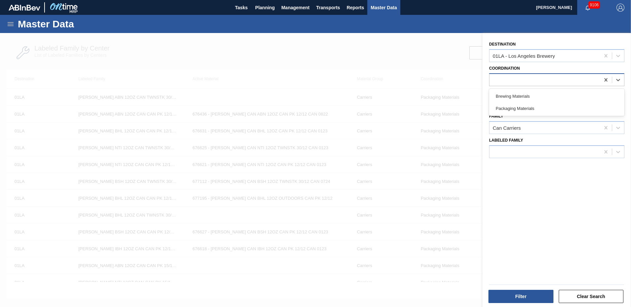
click at [523, 75] on div at bounding box center [556, 79] width 135 height 13
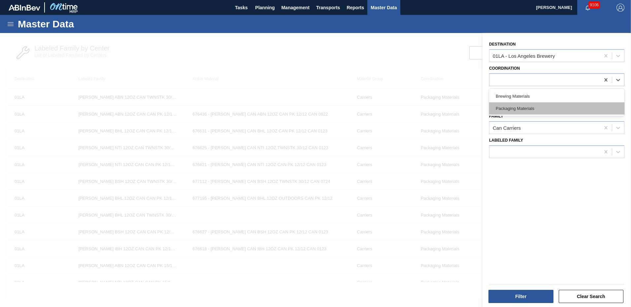
click at [513, 106] on div "Packaging Materials" at bounding box center [556, 108] width 135 height 12
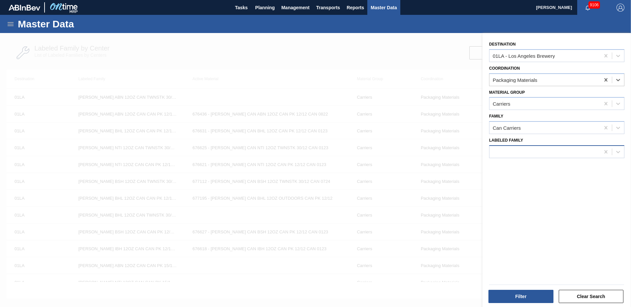
click at [524, 152] on div at bounding box center [544, 152] width 110 height 10
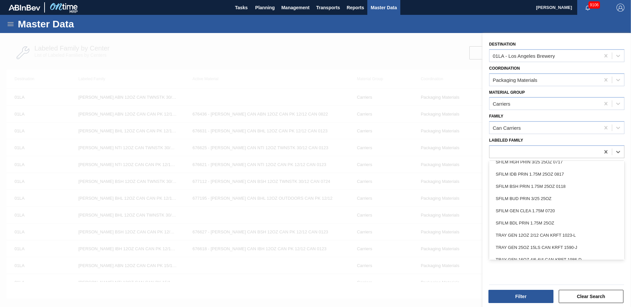
scroll to position [1141, 0]
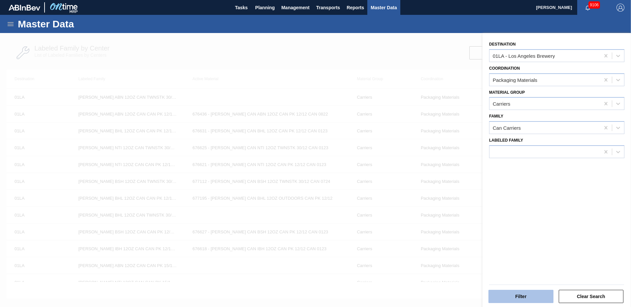
click at [521, 295] on button "Filter" at bounding box center [520, 296] width 65 height 13
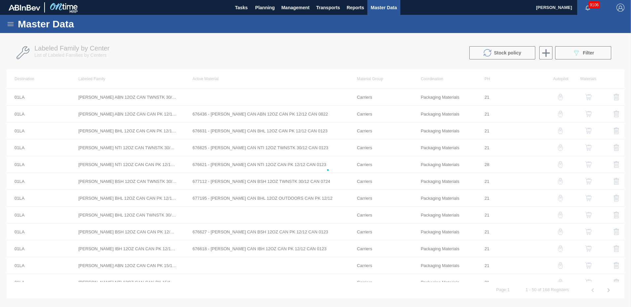
drag, startPoint x: 429, startPoint y: 48, endPoint x: 469, endPoint y: 48, distance: 39.9
click at [430, 48] on div at bounding box center [315, 170] width 631 height 274
click at [505, 52] on div at bounding box center [315, 170] width 631 height 274
click at [571, 109] on div at bounding box center [315, 170] width 631 height 274
click at [593, 51] on div at bounding box center [315, 170] width 631 height 274
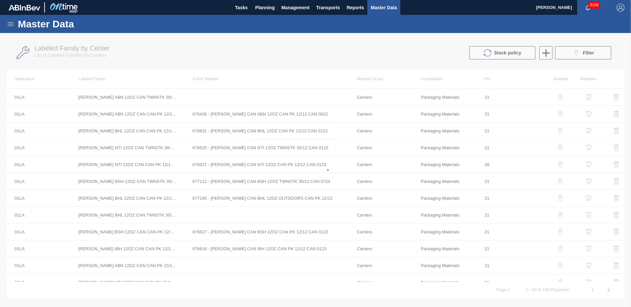
drag, startPoint x: 499, startPoint y: 42, endPoint x: 355, endPoint y: 48, distance: 143.9
click at [492, 44] on div at bounding box center [315, 170] width 631 height 274
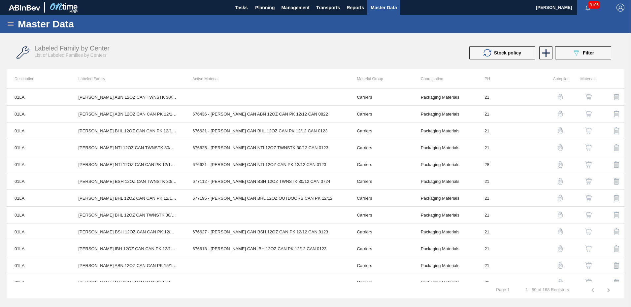
click at [10, 25] on icon at bounding box center [11, 24] width 8 height 8
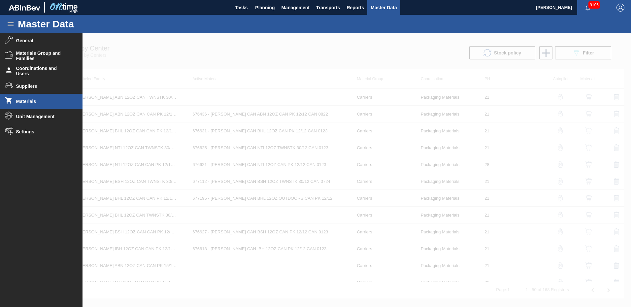
click at [27, 101] on span "Materials" at bounding box center [43, 101] width 54 height 5
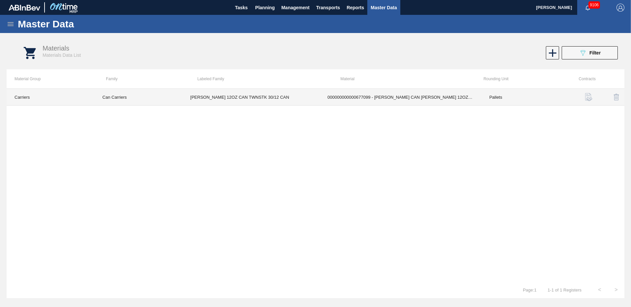
click at [386, 96] on td "000000000000677099 - [PERSON_NAME] CAN [PERSON_NAME] 12OZ TWNSTK 30/12 CAN 0724" at bounding box center [400, 97] width 162 height 17
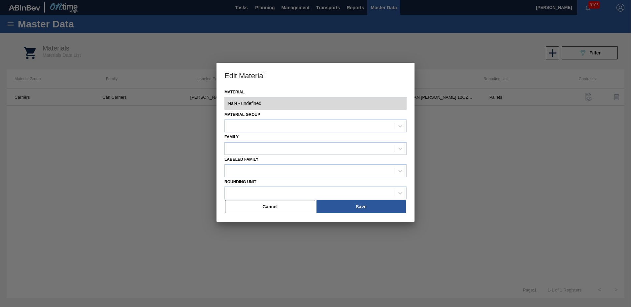
type input "677099 - 000000000000677099 - [PERSON_NAME] CAN [PERSON_NAME] 12OZ TWNSTK 30/12…"
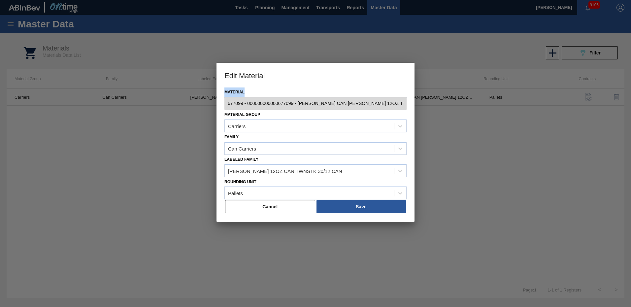
drag, startPoint x: 324, startPoint y: 76, endPoint x: 312, endPoint y: 80, distance: 12.6
click at [307, 86] on h3 "Edit Material" at bounding box center [315, 75] width 198 height 25
drag, startPoint x: 321, startPoint y: 73, endPoint x: 355, endPoint y: 71, distance: 34.0
click at [355, 71] on h3 "Edit Material" at bounding box center [315, 75] width 198 height 25
click at [358, 207] on button "Save" at bounding box center [360, 206] width 89 height 13
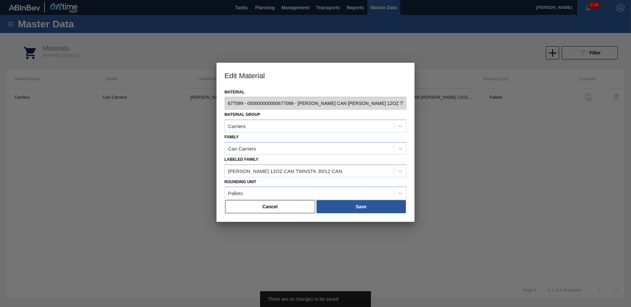
drag, startPoint x: 273, startPoint y: 205, endPoint x: 128, endPoint y: 196, distance: 145.4
click at [266, 206] on button "Cancel" at bounding box center [270, 206] width 90 height 13
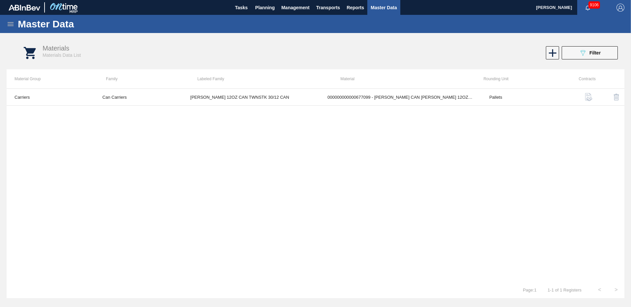
click at [196, 127] on div "Carriers Can Carriers [PERSON_NAME] 12OZ CAN TWNSTK 30/12 CAN 00000000000067709…" at bounding box center [315, 184] width 617 height 193
drag, startPoint x: 450, startPoint y: 164, endPoint x: 516, endPoint y: 121, distance: 78.7
click at [452, 163] on div "Carriers Can Carriers CARR BUD 12OZ CAN TWNSTK 30/12 CAN 000000000000677099 - C…" at bounding box center [315, 184] width 617 height 193
click at [262, 7] on span "Planning" at bounding box center [264, 8] width 19 height 8
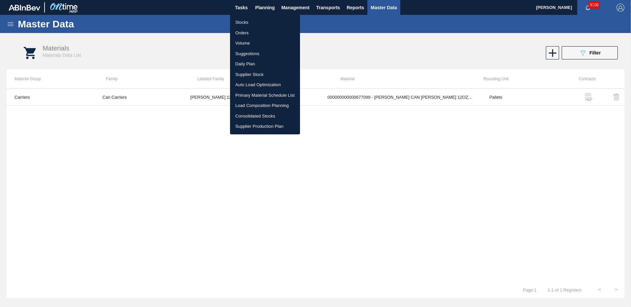
click at [254, 105] on li "Load Composition Planning" at bounding box center [265, 105] width 70 height 11
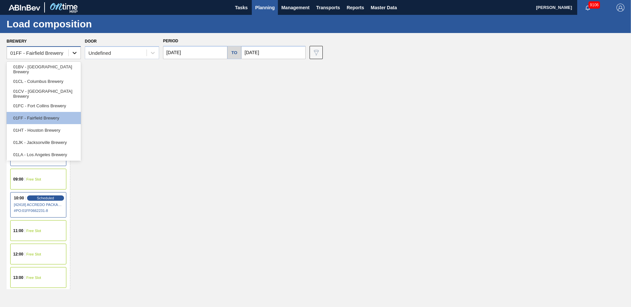
click at [74, 52] on icon at bounding box center [74, 52] width 7 height 7
click at [53, 152] on div "01LA - Los Angeles Brewery" at bounding box center [44, 154] width 74 height 12
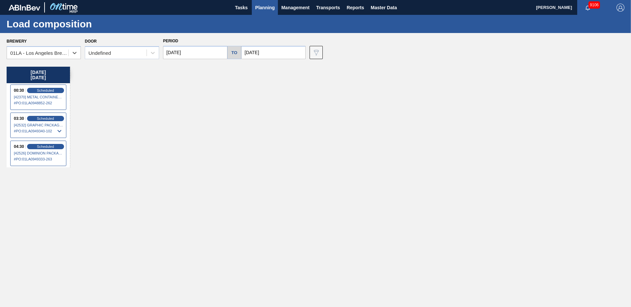
click at [273, 50] on input "09/22/2025" at bounding box center [273, 52] width 64 height 13
click at [287, 122] on div "25" at bounding box center [291, 121] width 9 height 9
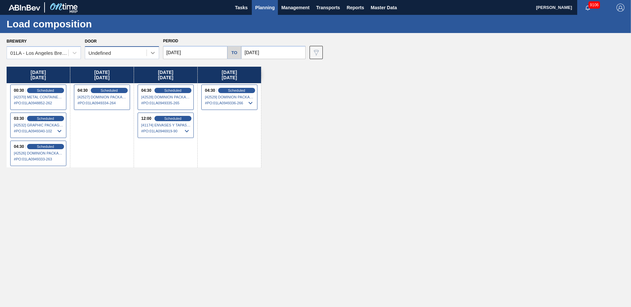
click at [154, 52] on icon at bounding box center [152, 52] width 7 height 7
click at [320, 100] on div "Monday 09/22/2025 00:30 Scheduled [42370] METAL CONTAINER CORPORATION - 0008219…" at bounding box center [317, 185] width 621 height 236
drag, startPoint x: 327, startPoint y: 117, endPoint x: 346, endPoint y: 99, distance: 26.1
click at [329, 118] on div "Monday 09/22/2025 00:30 Scheduled [42370] METAL CONTAINER CORPORATION - 0008219…" at bounding box center [317, 185] width 621 height 236
click at [266, 9] on span "Planning" at bounding box center [264, 8] width 19 height 8
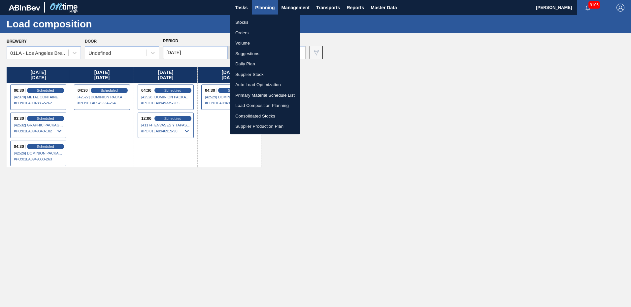
click at [254, 106] on li "Load Composition Planning" at bounding box center [265, 105] width 70 height 11
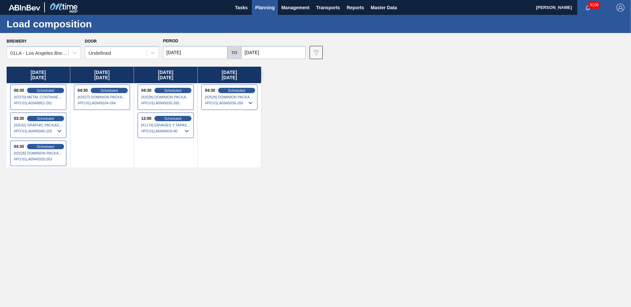
click at [344, 129] on div "Monday 09/22/2025 00:30 Scheduled [42370] METAL CONTAINER CORPORATION - 0008219…" at bounding box center [317, 185] width 621 height 236
click at [332, 117] on div "Monday 09/22/2025 00:30 Scheduled [42370] METAL CONTAINER CORPORATION - 0008219…" at bounding box center [317, 185] width 621 height 236
click at [289, 48] on input "09/25/2025" at bounding box center [273, 52] width 64 height 13
click at [301, 132] on div "3" at bounding box center [302, 132] width 9 height 9
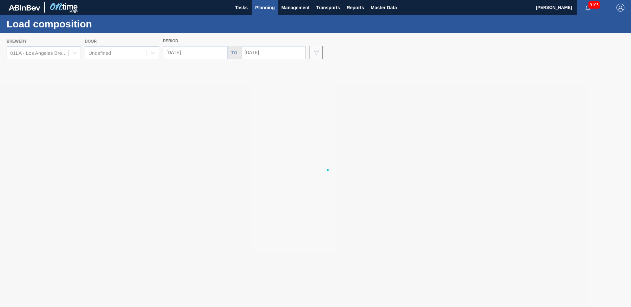
type input "10/03/2025"
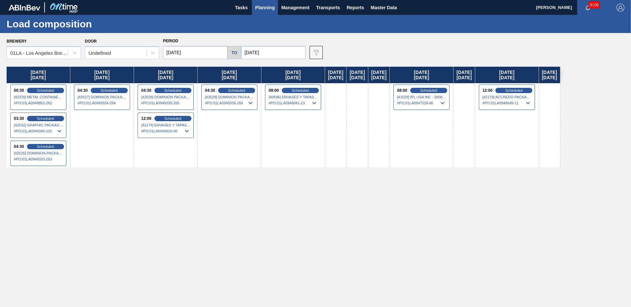
click at [212, 53] on input "09/22/2025" at bounding box center [195, 52] width 64 height 13
click at [267, 7] on span "Planning" at bounding box center [264, 8] width 19 height 8
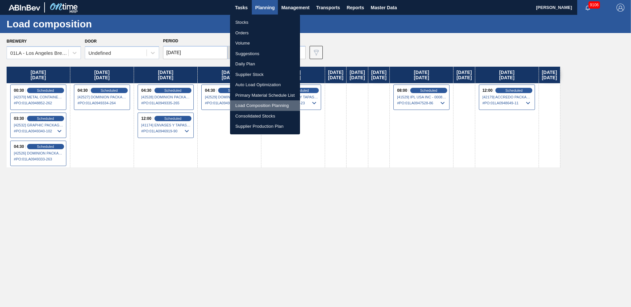
click at [247, 103] on li "Load Composition Planning" at bounding box center [265, 105] width 70 height 11
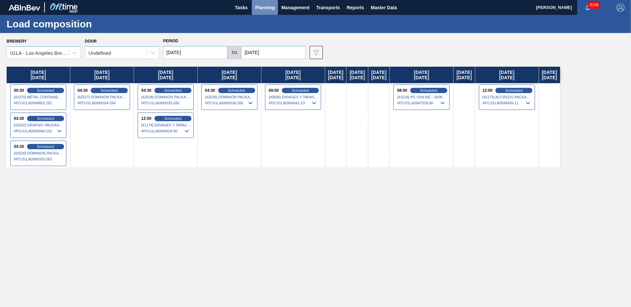
click at [261, 3] on button "Planning" at bounding box center [265, 7] width 26 height 15
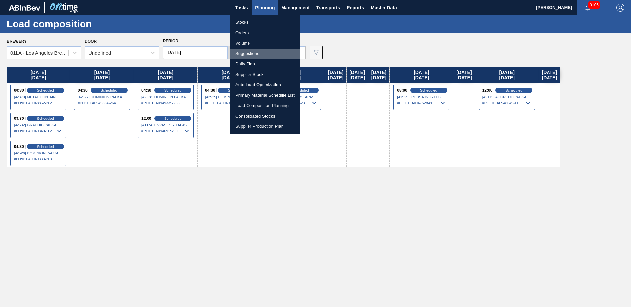
click at [244, 52] on li "Suggestions" at bounding box center [265, 53] width 70 height 11
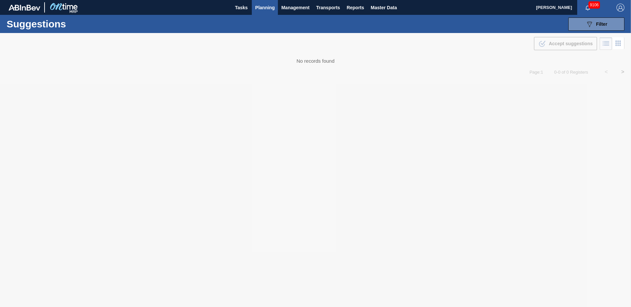
type from "09/01/2025"
type to "10/03/2025"
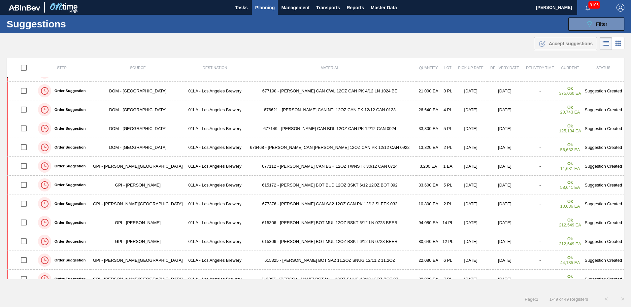
scroll to position [528, 0]
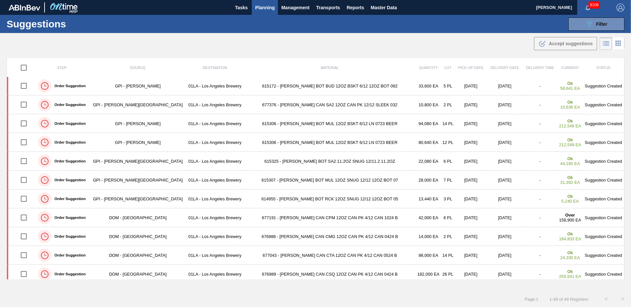
click at [408, 47] on div ".b{fill:var(--color-action-default)} Accept suggestions" at bounding box center [315, 42] width 631 height 18
click at [265, 6] on span "Planning" at bounding box center [264, 8] width 19 height 8
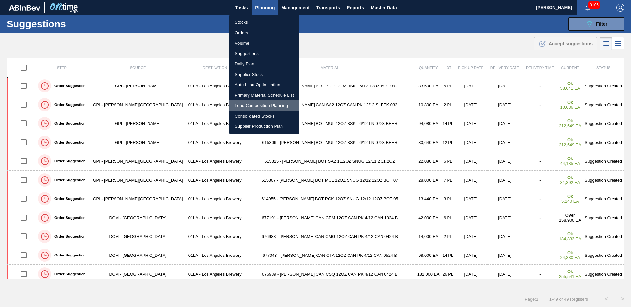
click at [249, 101] on li "Load Composition Planning" at bounding box center [264, 105] width 70 height 11
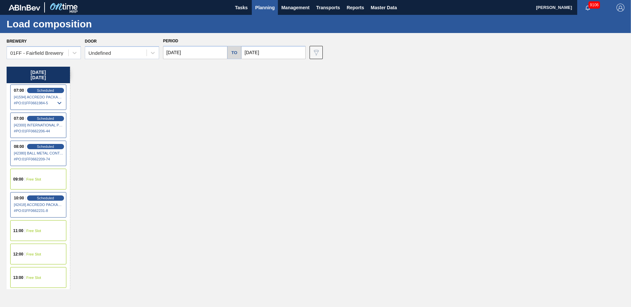
click at [41, 252] on span "Free Slot" at bounding box center [33, 254] width 15 height 4
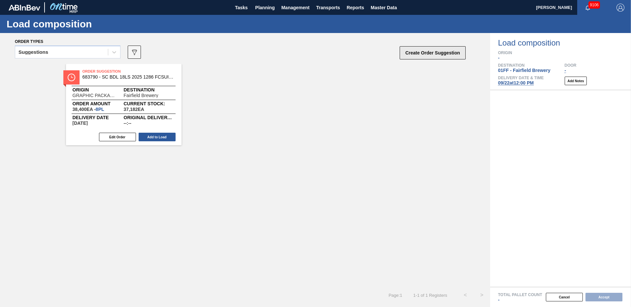
click at [429, 51] on button "Create Order Suggestion" at bounding box center [432, 52] width 66 height 13
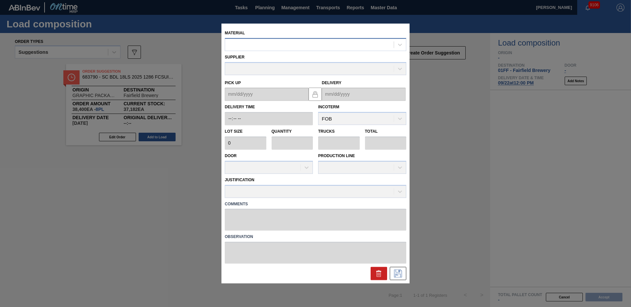
click at [276, 43] on div at bounding box center [309, 45] width 169 height 10
type input "67709"
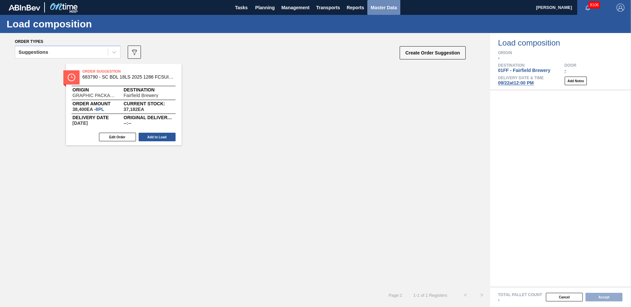
click at [387, 6] on span "Master Data" at bounding box center [383, 8] width 26 height 8
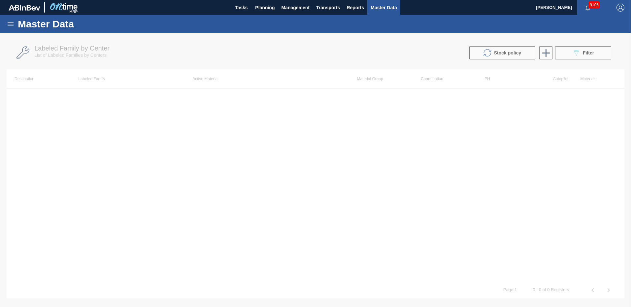
click at [9, 24] on icon at bounding box center [11, 24] width 6 height 4
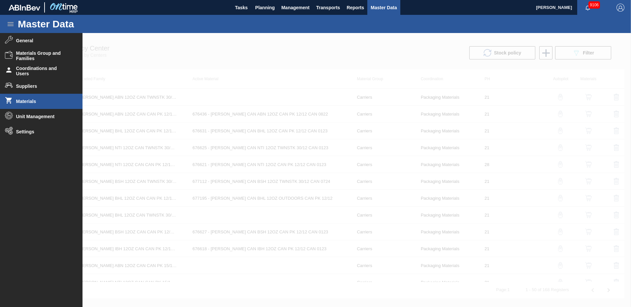
click at [27, 98] on li "Materials" at bounding box center [41, 101] width 82 height 15
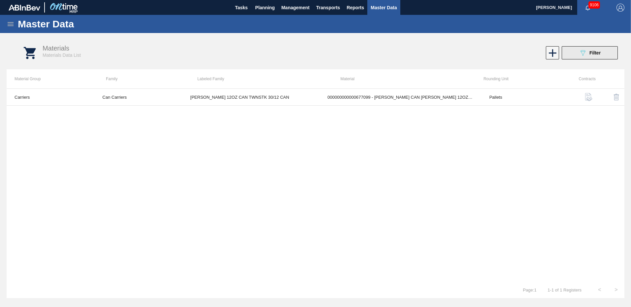
click at [591, 51] on span "Filter" at bounding box center [594, 52] width 11 height 5
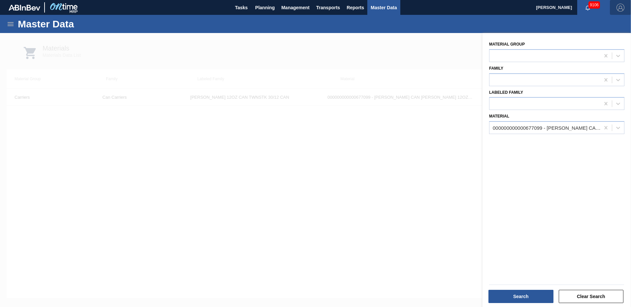
click at [622, 8] on img "button" at bounding box center [620, 8] width 8 height 8
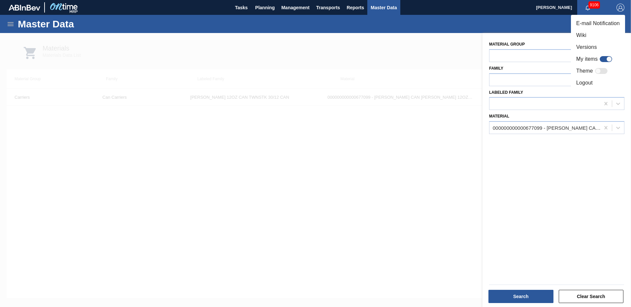
click at [511, 24] on div at bounding box center [315, 153] width 631 height 307
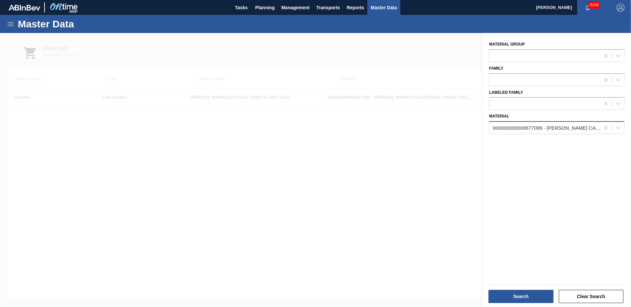
click at [539, 127] on div "000000000000677099 - CARR CAN BUD 12OZ TWNSTK 30/12 CAN 0724" at bounding box center [546, 128] width 108 height 6
click at [431, 174] on div at bounding box center [315, 186] width 631 height 307
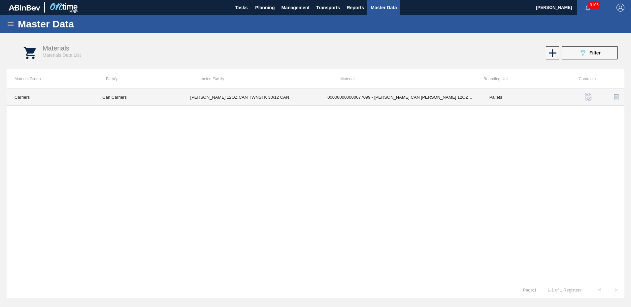
click at [406, 100] on td "000000000000677099 - CARR CAN BUD 12OZ TWNSTK 30/12 CAN 0724" at bounding box center [400, 97] width 162 height 17
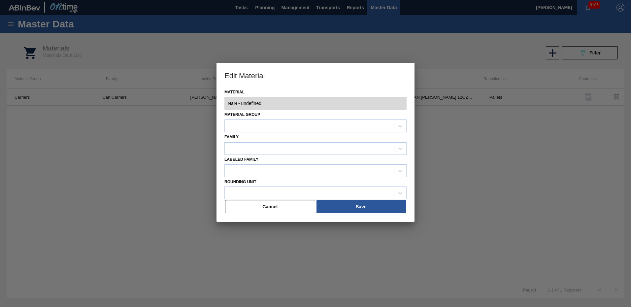
type input "677099 - 000000000000677099 - CARR CAN BUD 12OZ TWNSTK 30/12 CAN 0724"
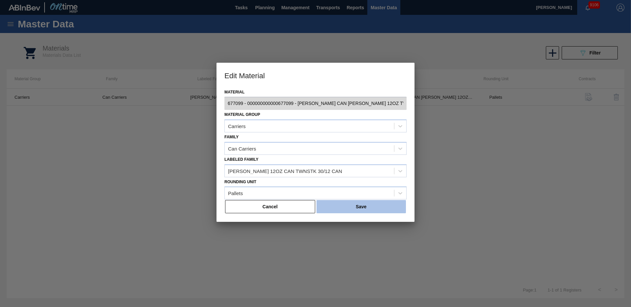
click at [374, 205] on button "Save" at bounding box center [360, 206] width 89 height 13
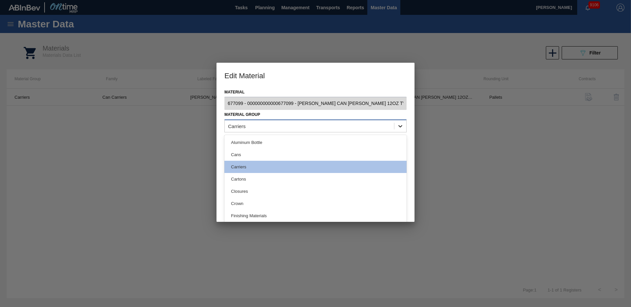
click at [399, 126] on icon at bounding box center [400, 126] width 7 height 7
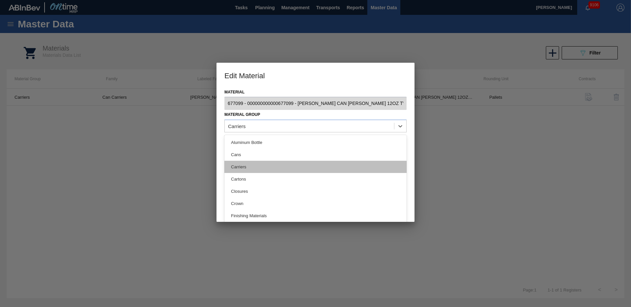
click at [245, 165] on div "Carriers" at bounding box center [315, 167] width 182 height 12
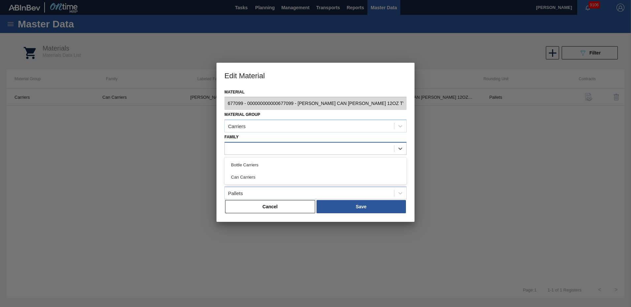
click at [370, 152] on div at bounding box center [309, 148] width 169 height 10
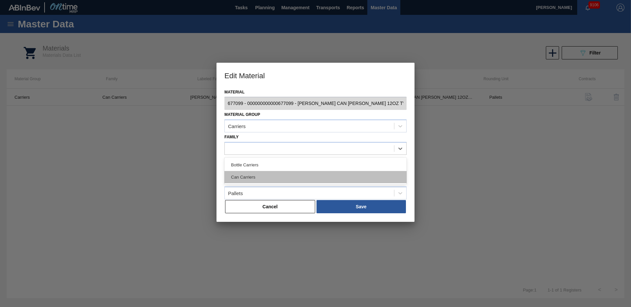
click at [269, 173] on div "Can Carriers" at bounding box center [315, 177] width 182 height 12
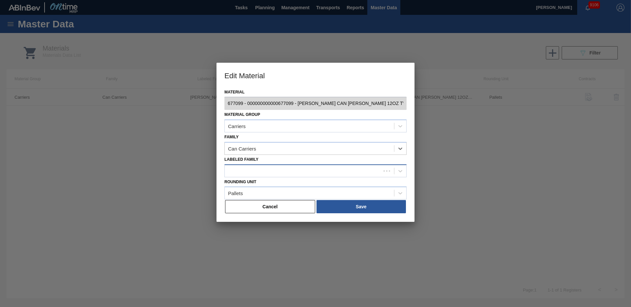
click at [321, 175] on div at bounding box center [303, 171] width 156 height 10
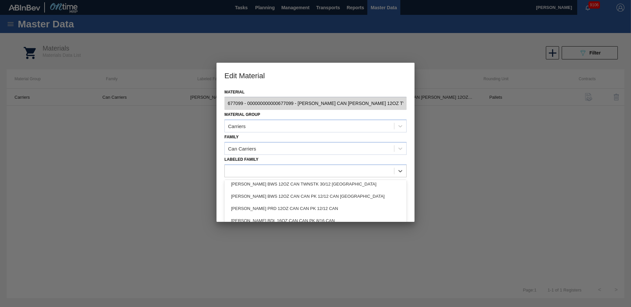
scroll to position [924, 0]
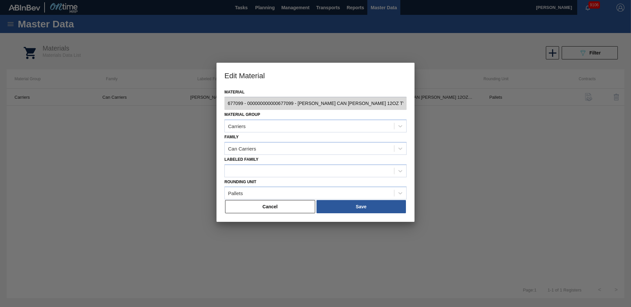
click at [528, 200] on div at bounding box center [315, 153] width 631 height 307
click at [260, 206] on button "Cancel" at bounding box center [270, 206] width 90 height 13
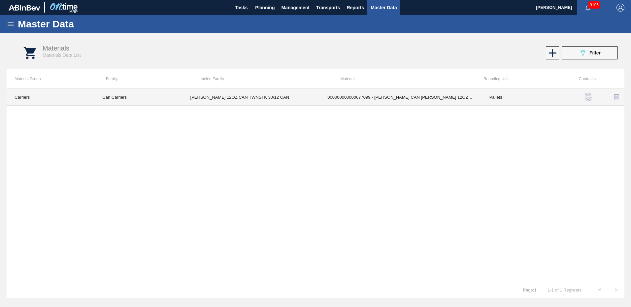
click at [237, 96] on td "[PERSON_NAME] 12OZ CAN TWNSTK 30/12 CAN" at bounding box center [250, 97] width 137 height 17
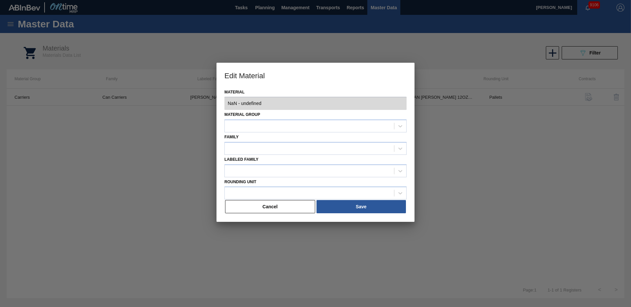
type input "677099 - 000000000000677099 - CARR CAN BUD 12OZ TWNSTK 30/12 CAN 0724"
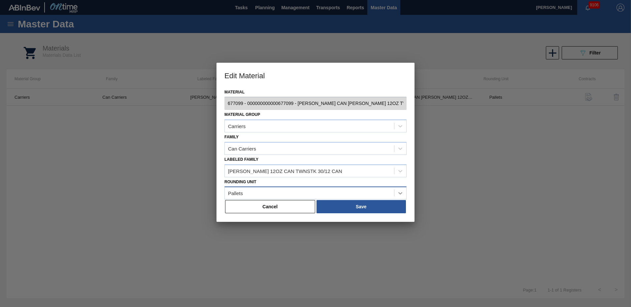
click at [395, 192] on div at bounding box center [400, 193] width 12 height 12
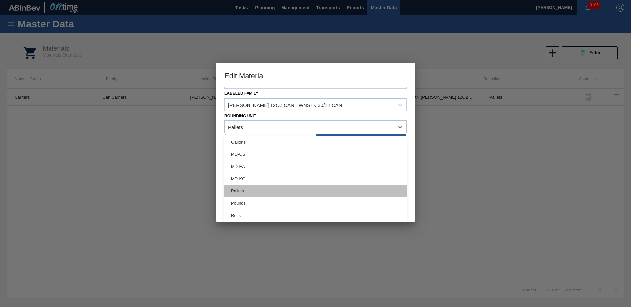
click at [238, 189] on div "Pallets" at bounding box center [315, 191] width 182 height 12
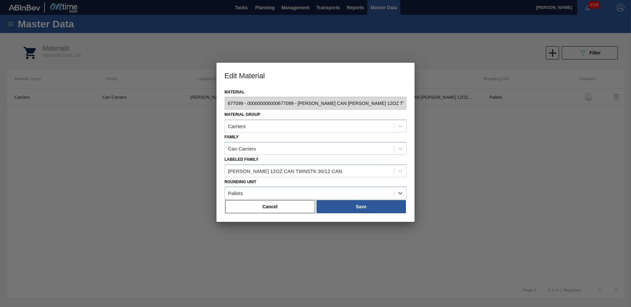
scroll to position [0, 0]
click at [365, 205] on button "Save" at bounding box center [360, 206] width 89 height 13
click at [502, 162] on div at bounding box center [315, 153] width 631 height 307
click at [490, 237] on div at bounding box center [315, 153] width 631 height 307
